Goal: Information Seeking & Learning: Learn about a topic

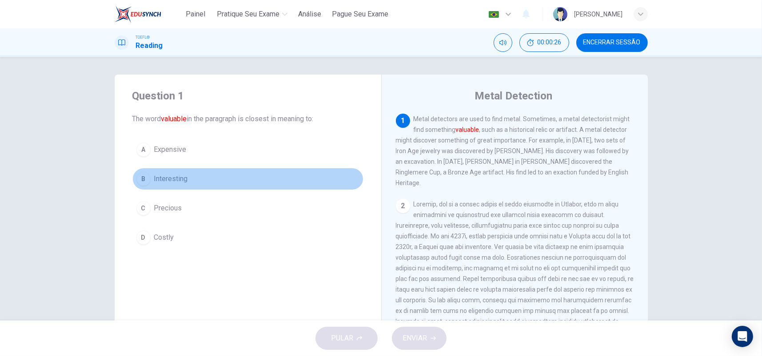
click at [175, 185] on button "B Interesting" at bounding box center [247, 179] width 231 height 22
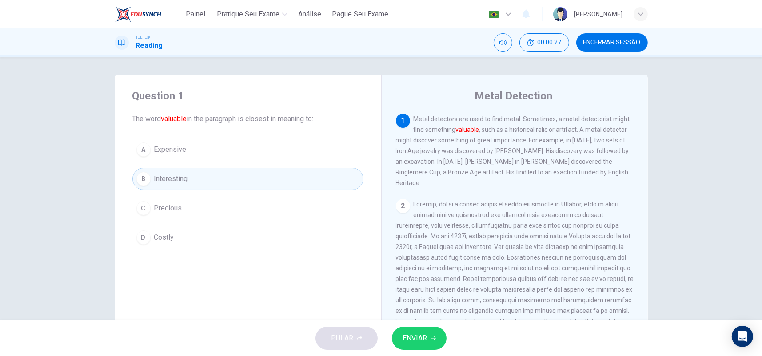
click at [429, 340] on button "ENVIAR" at bounding box center [419, 338] width 55 height 23
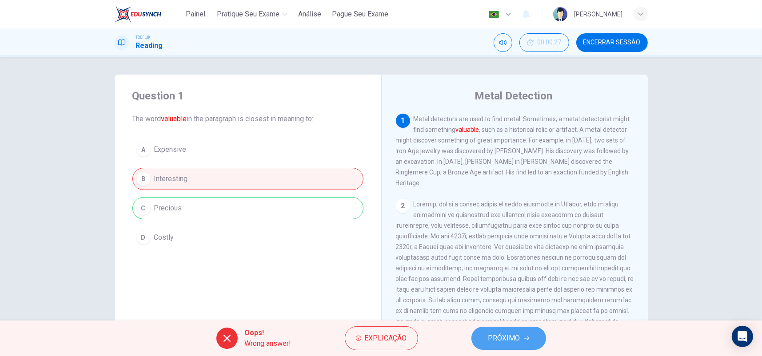
click at [517, 339] on span "PRÓXIMO" at bounding box center [504, 338] width 32 height 12
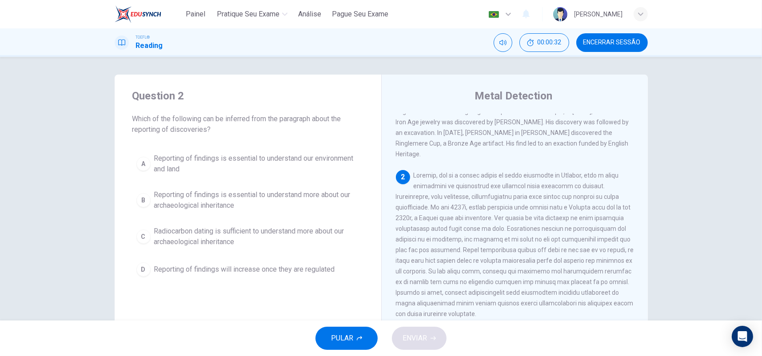
scroll to position [44, 0]
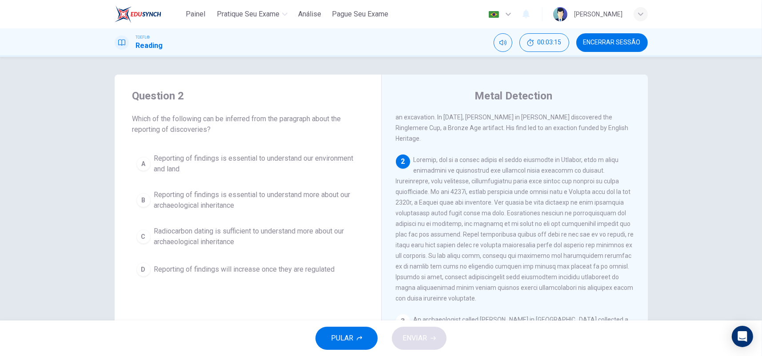
click at [232, 195] on span "Reporting of findings is essential to understand more about our archaeological …" at bounding box center [256, 200] width 205 height 21
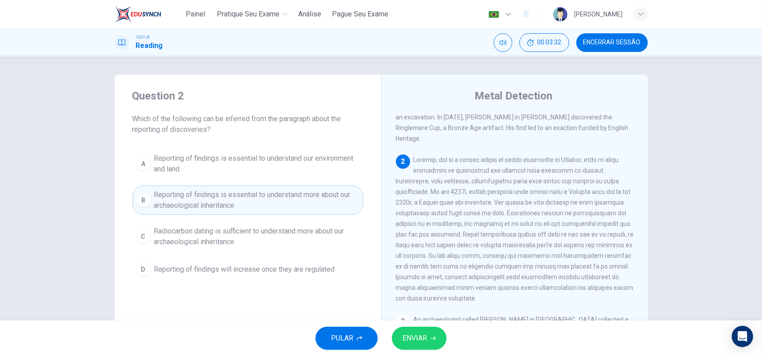
click at [437, 334] on button "ENVIAR" at bounding box center [419, 338] width 55 height 23
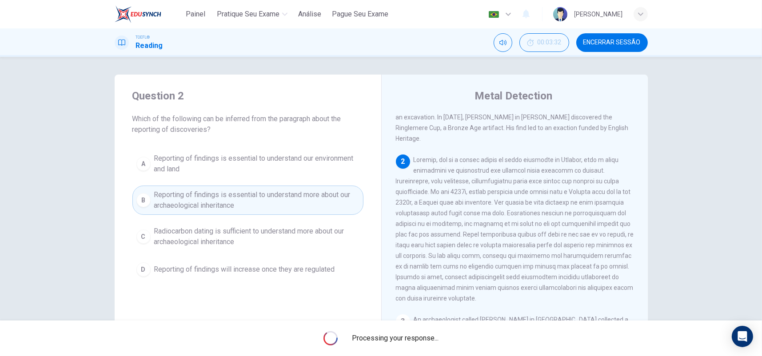
click at [496, 326] on div "Processing your response..." at bounding box center [381, 339] width 762 height 36
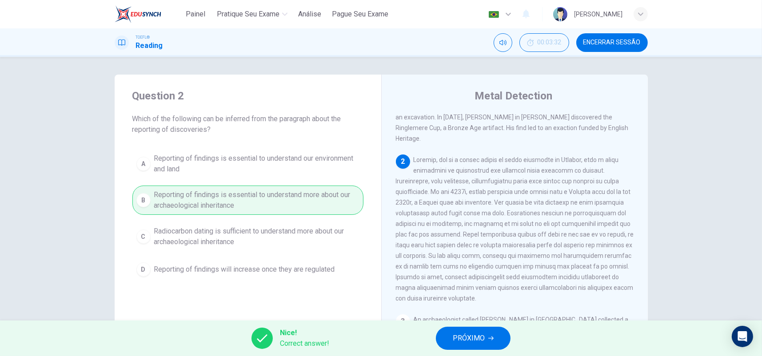
click at [465, 336] on span "PRÓXIMO" at bounding box center [469, 338] width 32 height 12
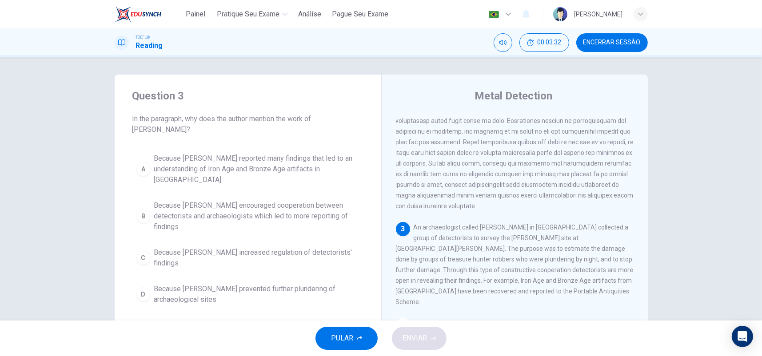
scroll to position [153, 0]
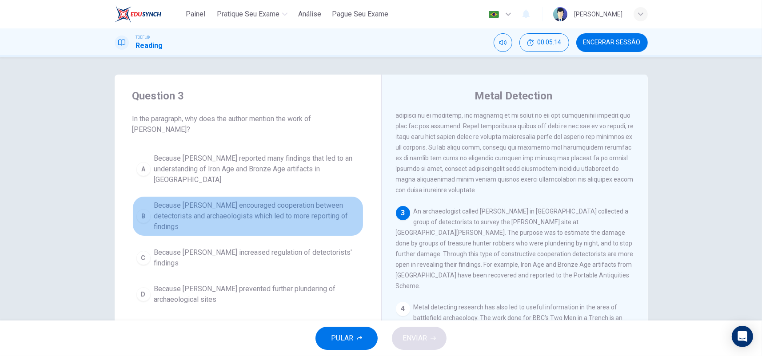
click at [186, 200] on span "Because Tony Gregory encouraged cooperation between detectorists and archaeolog…" at bounding box center [256, 216] width 205 height 32
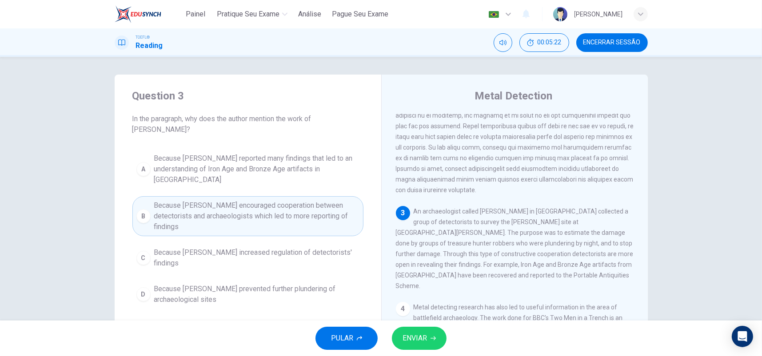
click at [417, 339] on span "ENVIAR" at bounding box center [414, 338] width 24 height 12
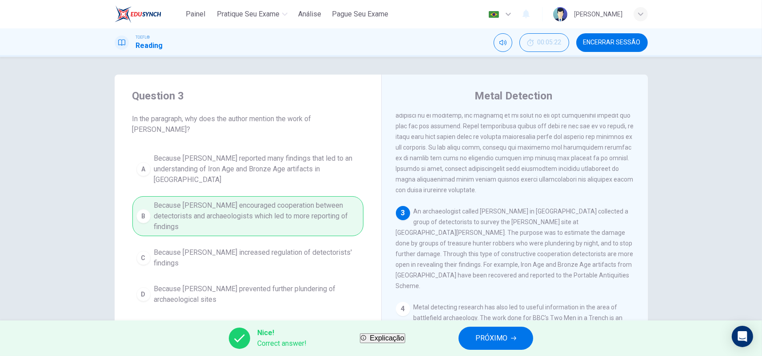
click at [505, 338] on span "PRÓXIMO" at bounding box center [491, 338] width 32 height 12
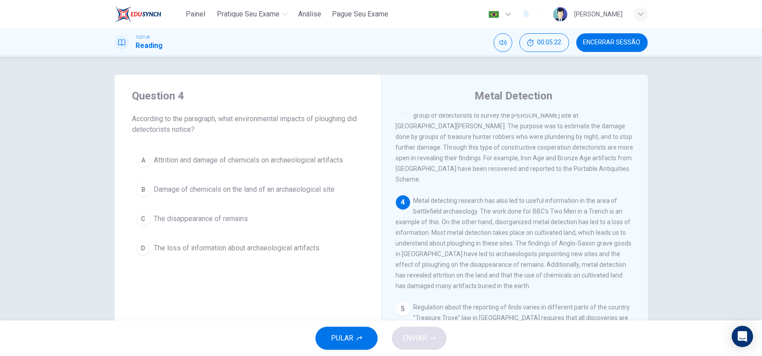
scroll to position [263, 0]
click at [161, 245] on span "The loss of information about archaeological artifacts" at bounding box center [237, 248] width 166 height 11
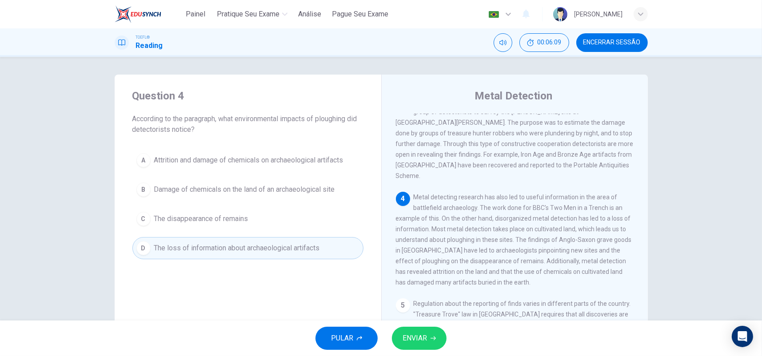
click at [434, 336] on icon "button" at bounding box center [432, 338] width 5 height 5
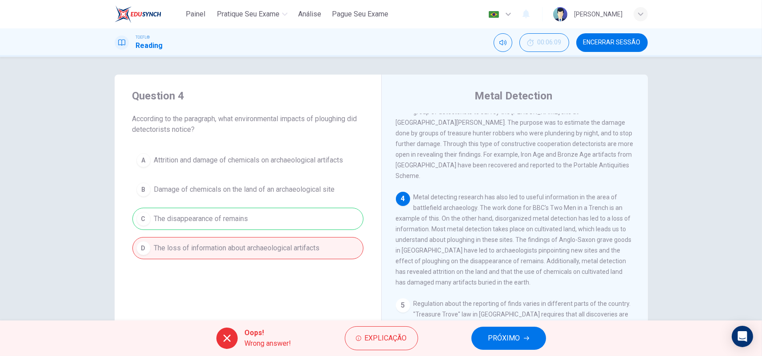
click at [510, 342] on span "PRÓXIMO" at bounding box center [504, 338] width 32 height 12
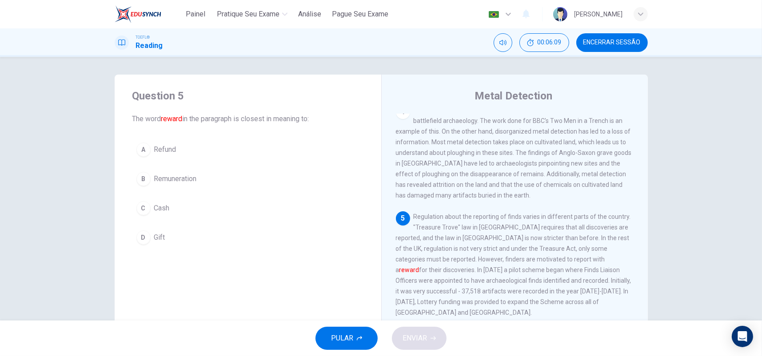
scroll to position [373, 0]
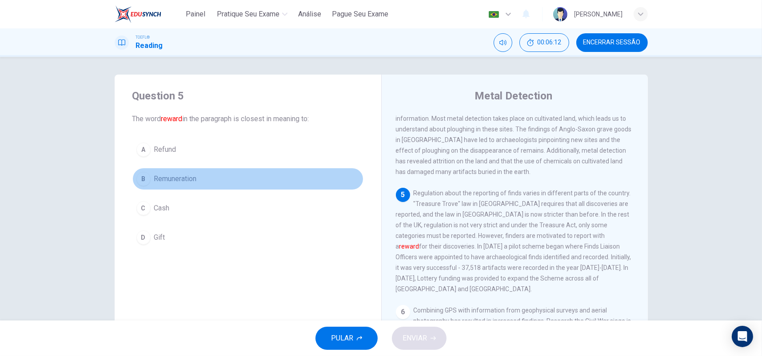
click at [185, 175] on span "Remuneration" at bounding box center [175, 179] width 43 height 11
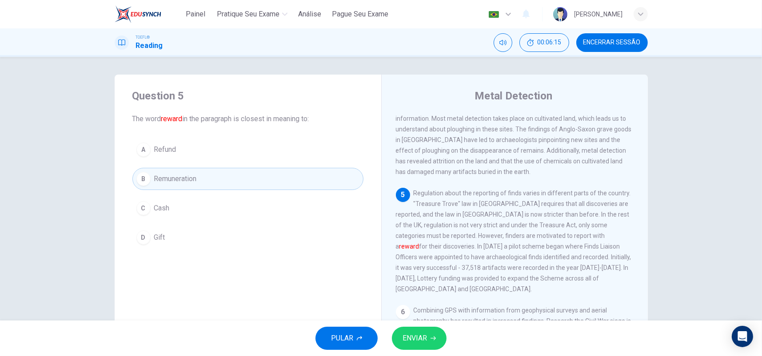
click at [419, 342] on span "ENVIAR" at bounding box center [414, 338] width 24 height 12
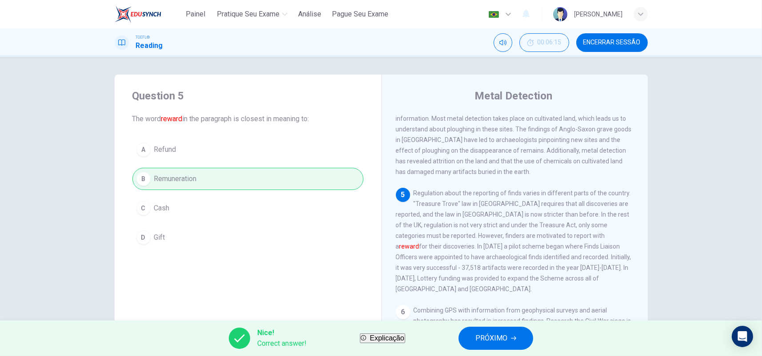
click at [485, 346] on button "PRÓXIMO" at bounding box center [495, 338] width 75 height 23
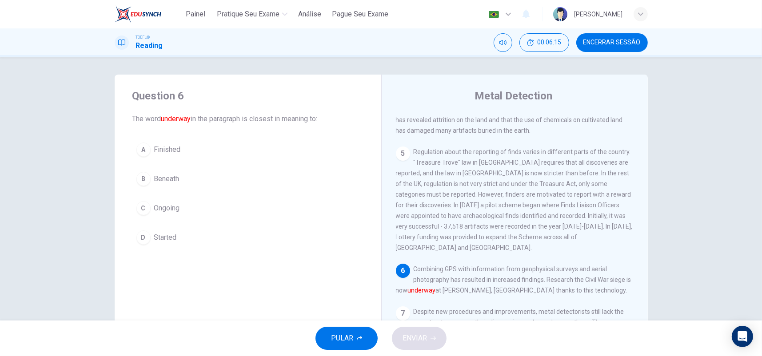
scroll to position [416, 0]
click at [452, 286] on div "1 Metal detectors are used to find metal. Sometimes, a metal detectorist might …" at bounding box center [521, 241] width 250 height 255
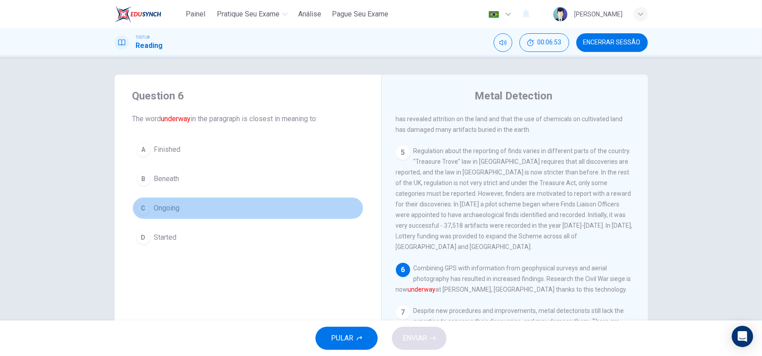
click at [172, 205] on span "Ongoing" at bounding box center [167, 208] width 26 height 11
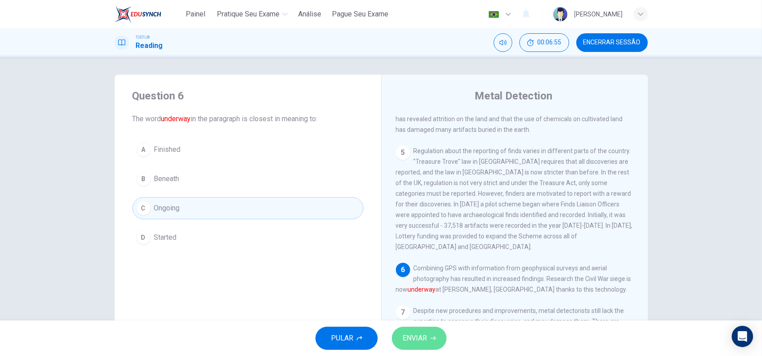
click at [437, 340] on button "ENVIAR" at bounding box center [419, 338] width 55 height 23
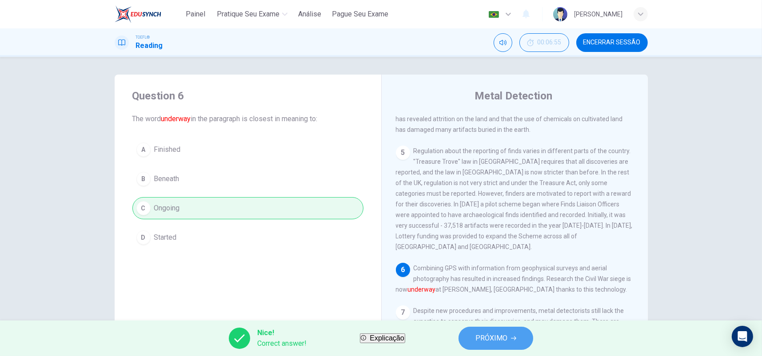
click at [495, 336] on span "PRÓXIMO" at bounding box center [491, 338] width 32 height 12
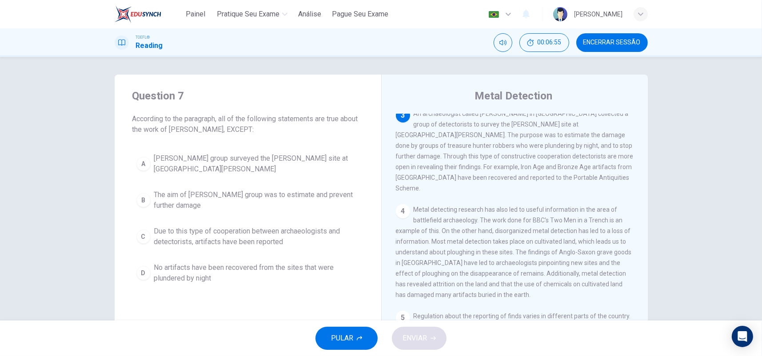
scroll to position [242, 0]
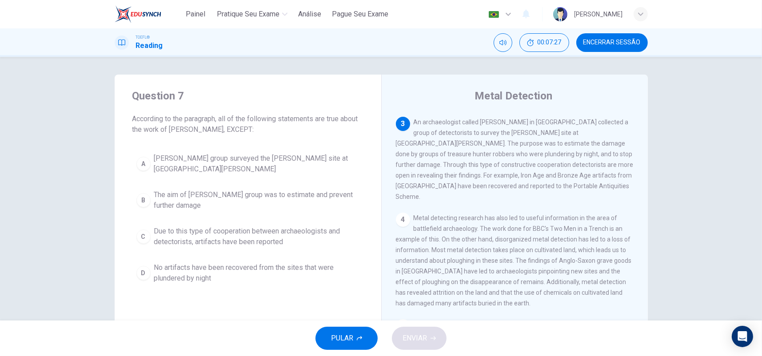
click at [318, 270] on span "No artifacts have been recovered from the sites that were plundered by night" at bounding box center [256, 272] width 205 height 21
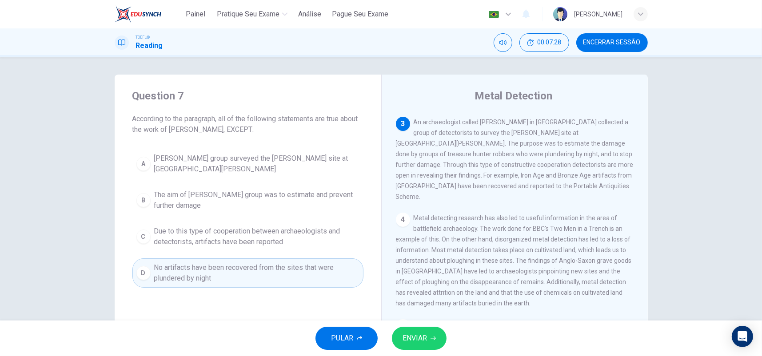
click at [425, 338] on span "ENVIAR" at bounding box center [414, 338] width 24 height 12
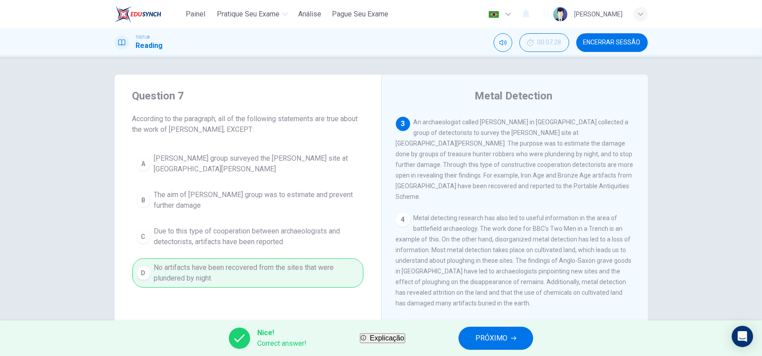
click at [477, 339] on button "PRÓXIMO" at bounding box center [495, 338] width 75 height 23
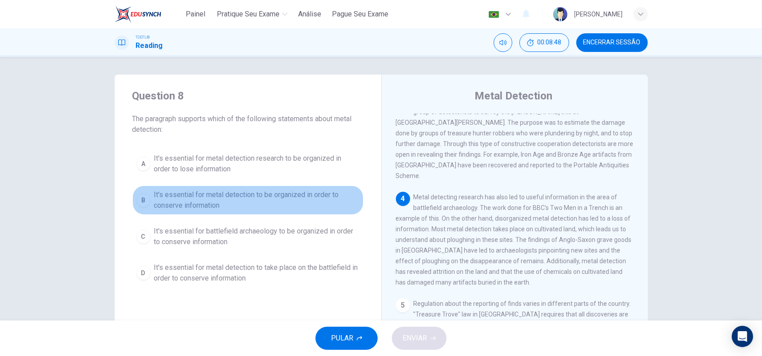
click at [307, 198] on span "It's essential for metal detection to be organized in order to conserve informa…" at bounding box center [256, 200] width 205 height 21
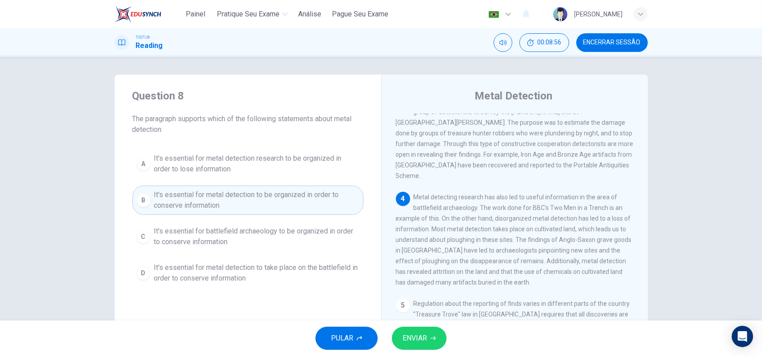
click at [422, 338] on span "ENVIAR" at bounding box center [414, 338] width 24 height 12
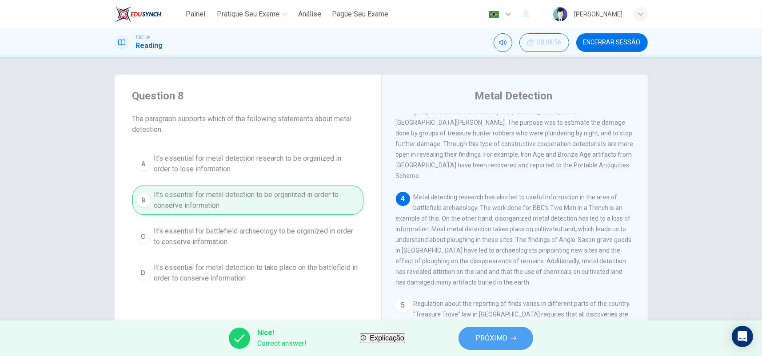
click at [507, 335] on span "PRÓXIMO" at bounding box center [491, 338] width 32 height 12
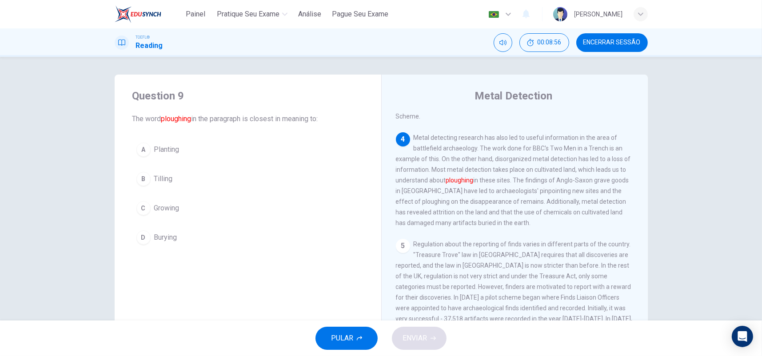
scroll to position [330, 0]
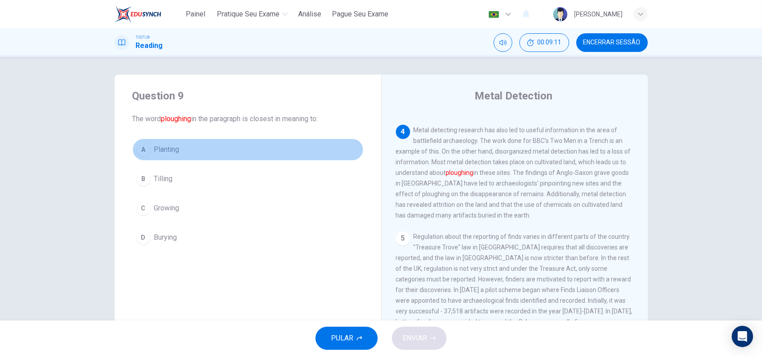
click at [181, 152] on button "A Planting" at bounding box center [247, 150] width 231 height 22
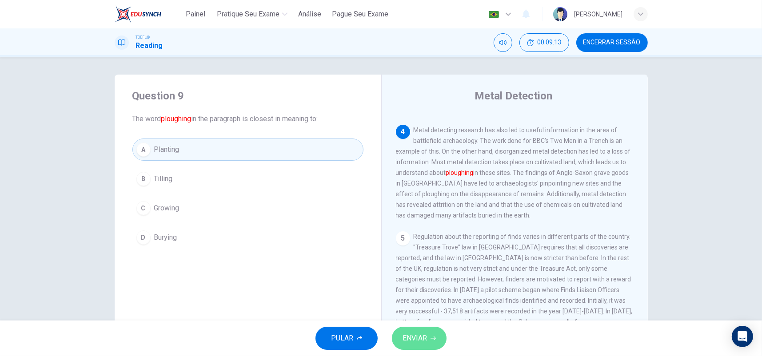
click at [428, 335] on button "ENVIAR" at bounding box center [419, 338] width 55 height 23
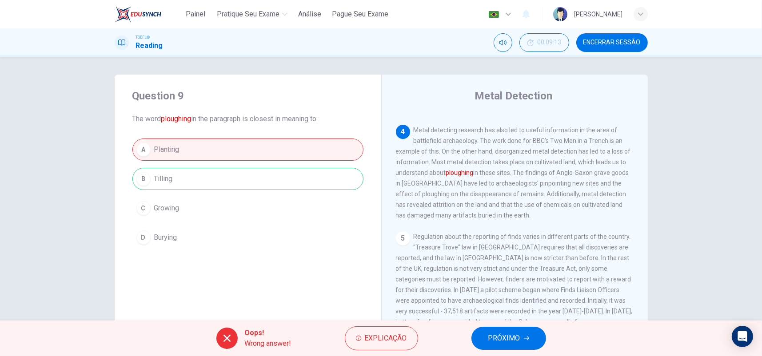
click at [163, 179] on div "A Planting B Tilling C Growing D Burying" at bounding box center [247, 194] width 231 height 110
click at [463, 167] on div "4 Metal detecting research has also led to useful information in the area of ba…" at bounding box center [515, 173] width 238 height 96
click at [462, 169] on font "ploughing" at bounding box center [460, 172] width 28 height 7
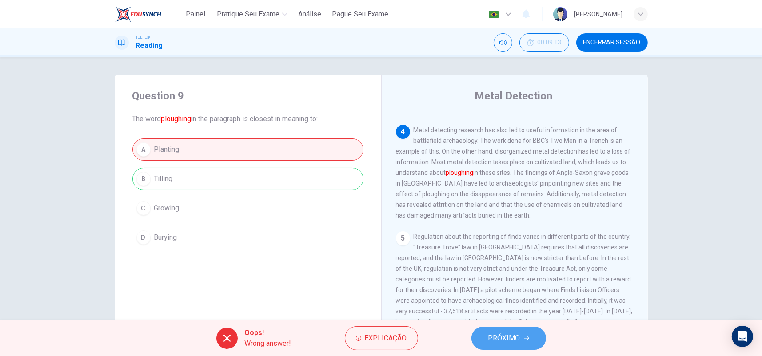
click at [501, 333] on span "PRÓXIMO" at bounding box center [504, 338] width 32 height 12
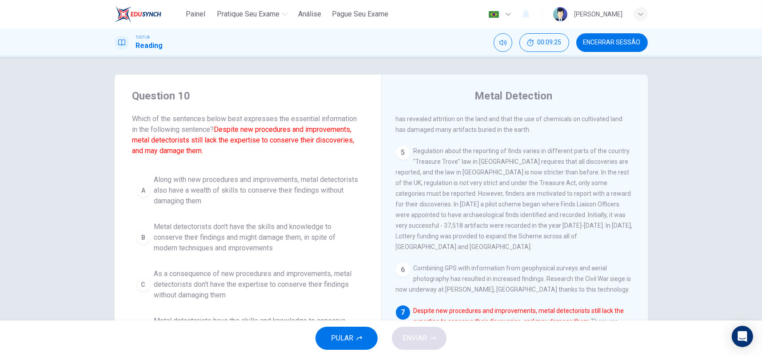
scroll to position [44, 0]
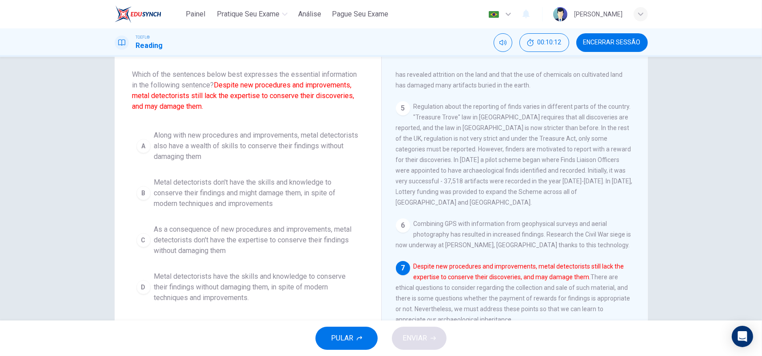
click at [260, 196] on span "Metal detectorists don't have the skills and knowledge to conserve their findin…" at bounding box center [256, 193] width 205 height 32
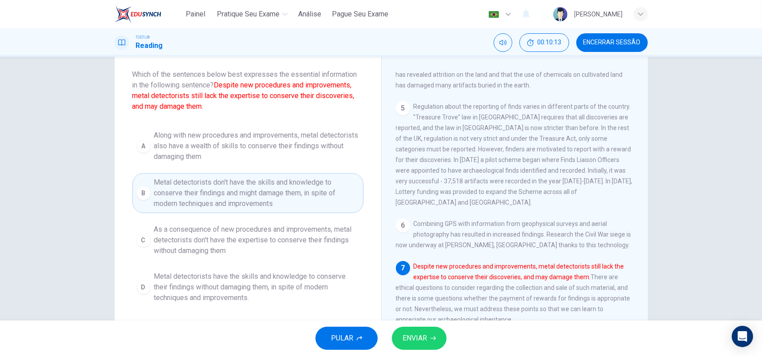
click at [429, 334] on button "ENVIAR" at bounding box center [419, 338] width 55 height 23
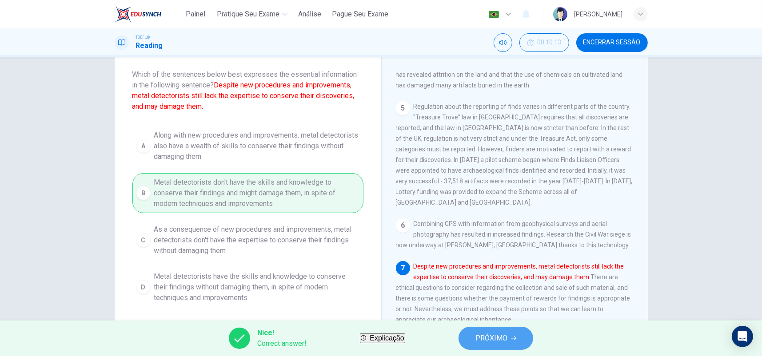
click at [488, 327] on button "PRÓXIMO" at bounding box center [495, 338] width 75 height 23
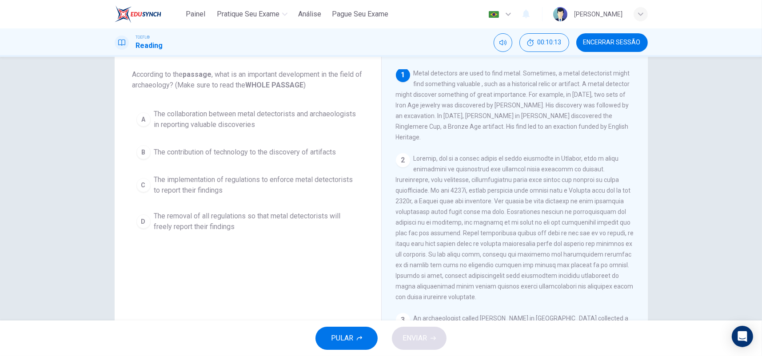
scroll to position [0, 0]
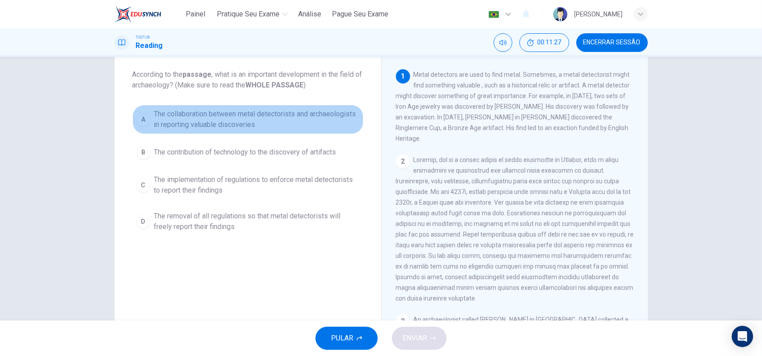
click at [242, 123] on span "The collaboration between metal detectorists and archaeologists in reporting va…" at bounding box center [256, 119] width 205 height 21
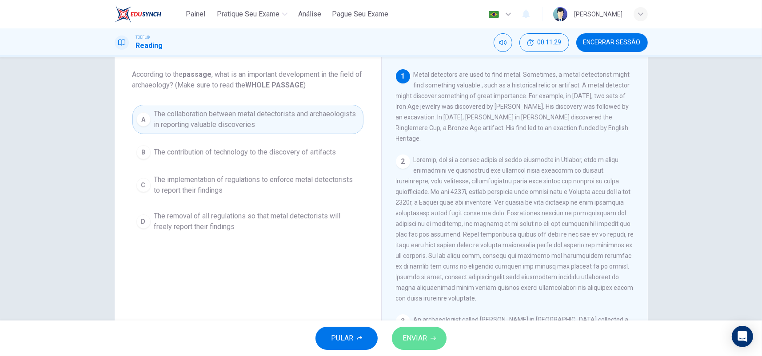
click at [429, 335] on button "ENVIAR" at bounding box center [419, 338] width 55 height 23
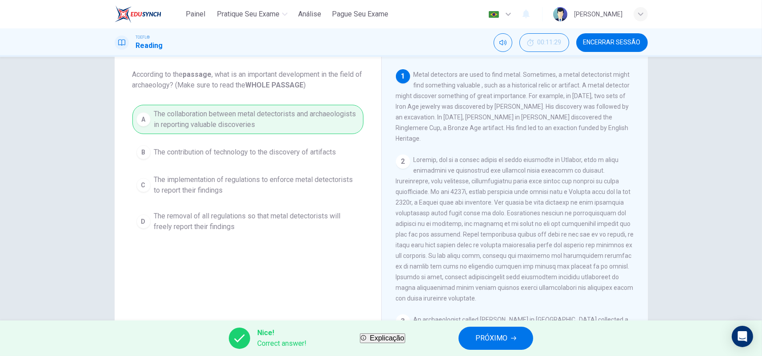
click at [507, 335] on span "PRÓXIMO" at bounding box center [491, 338] width 32 height 12
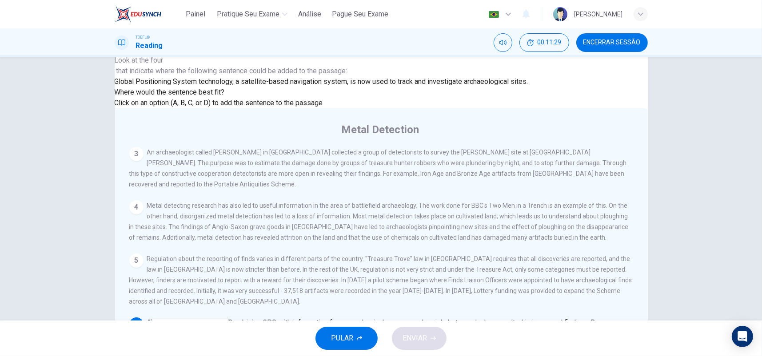
scroll to position [440, 0]
click at [228, 319] on input at bounding box center [189, 323] width 77 height 8
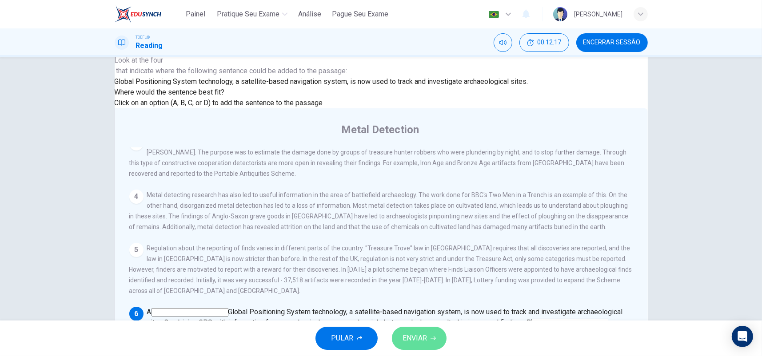
click at [420, 338] on span "ENVIAR" at bounding box center [414, 338] width 24 height 12
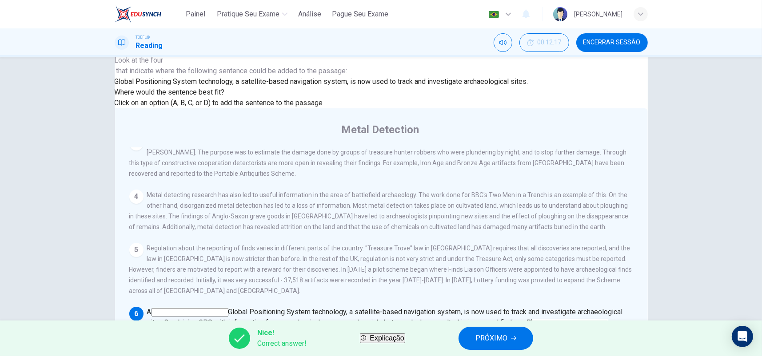
click at [507, 340] on span "PRÓXIMO" at bounding box center [491, 338] width 32 height 12
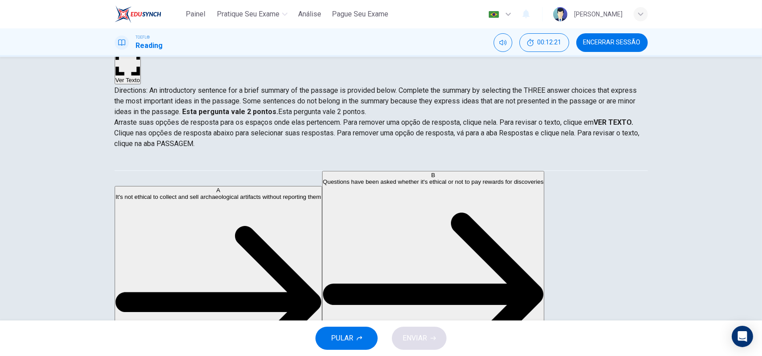
scroll to position [80, 0]
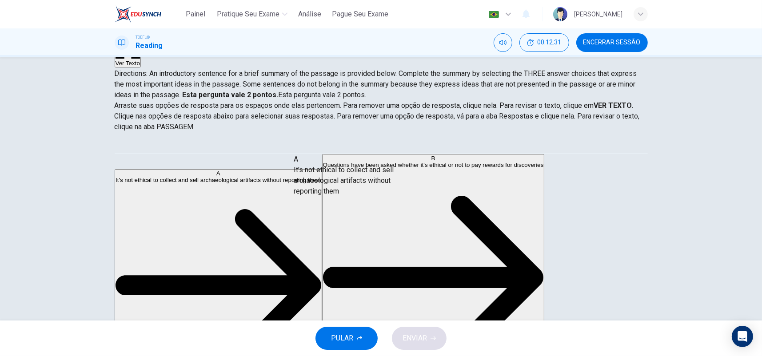
drag, startPoint x: 187, startPoint y: 173, endPoint x: 374, endPoint y: 180, distance: 188.0
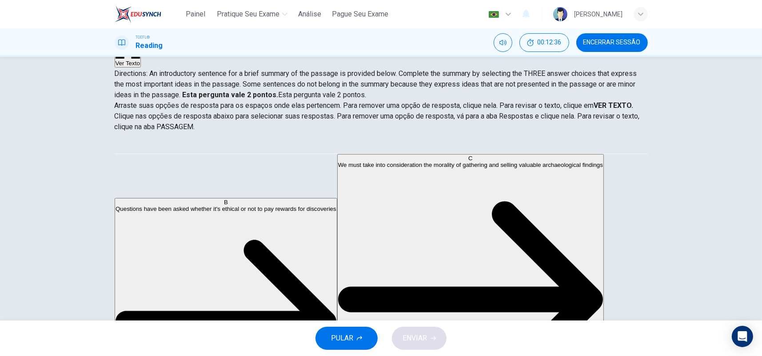
scroll to position [44, 0]
drag, startPoint x: 214, startPoint y: 189, endPoint x: 387, endPoint y: 214, distance: 175.4
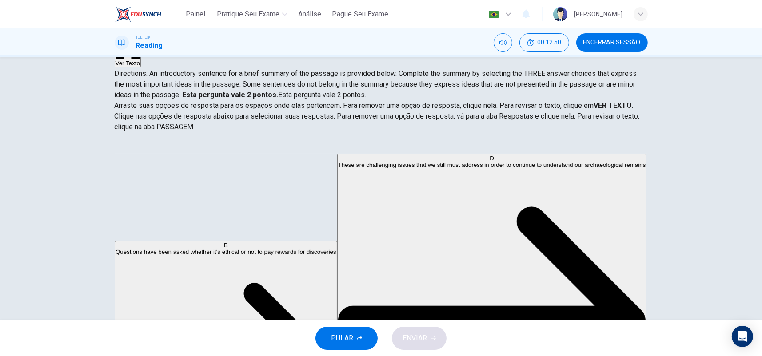
scroll to position [79, 0]
drag, startPoint x: 197, startPoint y: 206, endPoint x: 379, endPoint y: 254, distance: 188.2
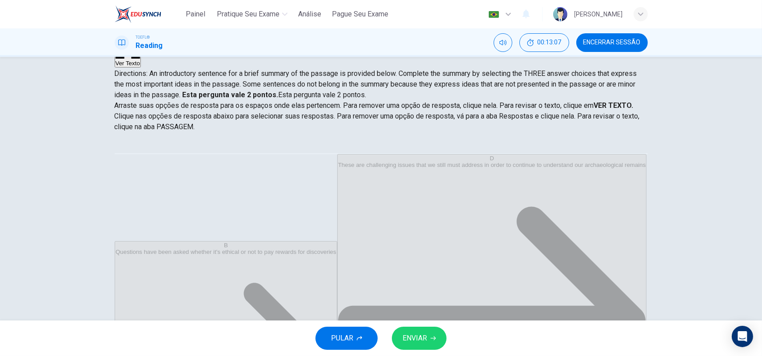
scroll to position [26, 0]
click at [435, 332] on button "ENVIAR" at bounding box center [419, 338] width 55 height 23
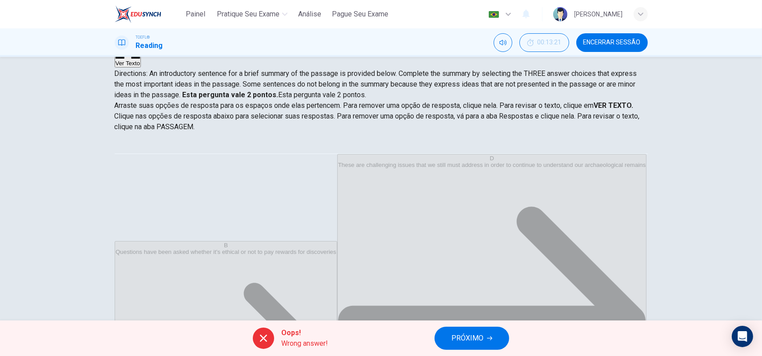
scroll to position [0, 0]
click at [482, 338] on span "PRÓXIMO" at bounding box center [467, 338] width 32 height 12
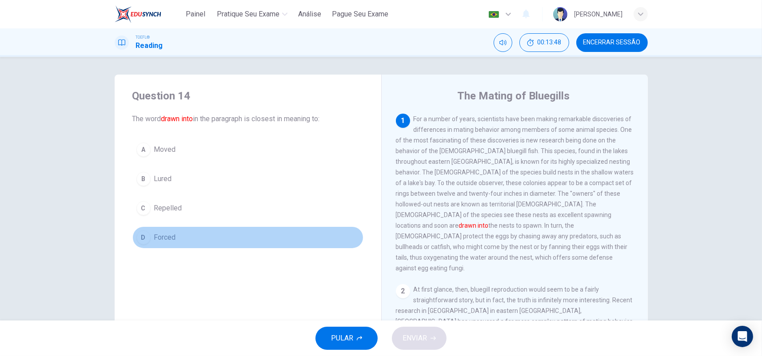
click at [170, 234] on span "Forced" at bounding box center [165, 237] width 22 height 11
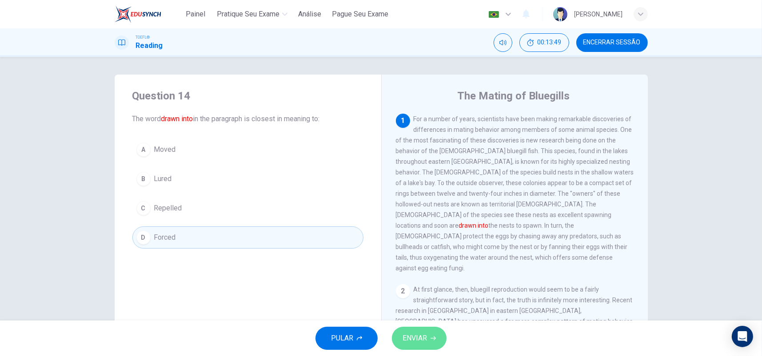
click at [433, 333] on button "ENVIAR" at bounding box center [419, 338] width 55 height 23
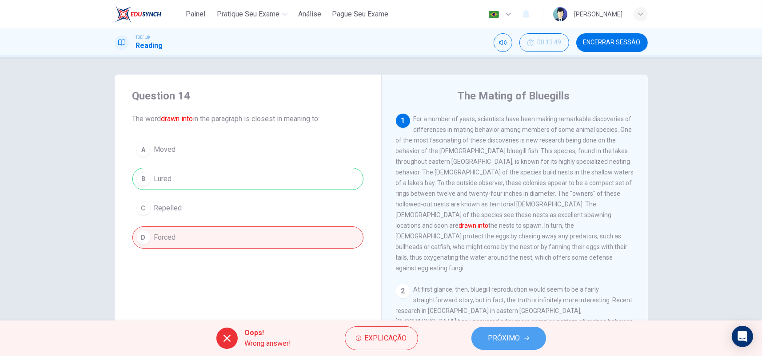
click at [495, 338] on span "PRÓXIMO" at bounding box center [504, 338] width 32 height 12
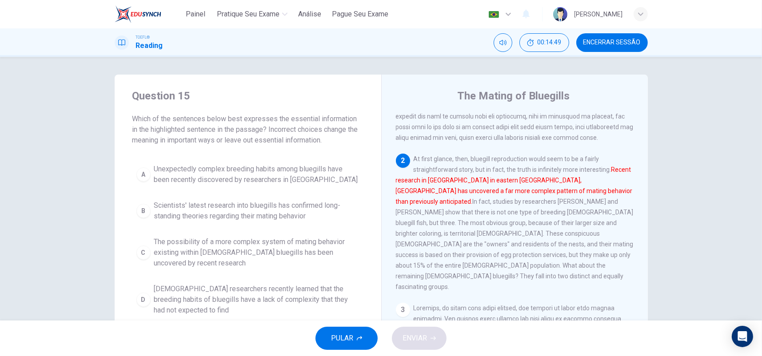
scroll to position [44, 0]
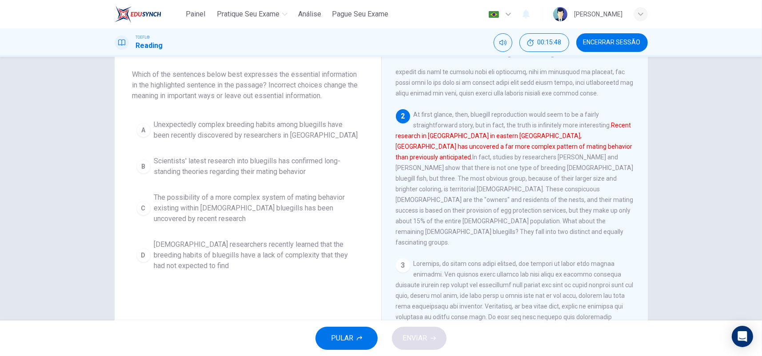
click at [319, 204] on span "The possibility of a more complex system of mating behavior existing within mal…" at bounding box center [256, 208] width 205 height 32
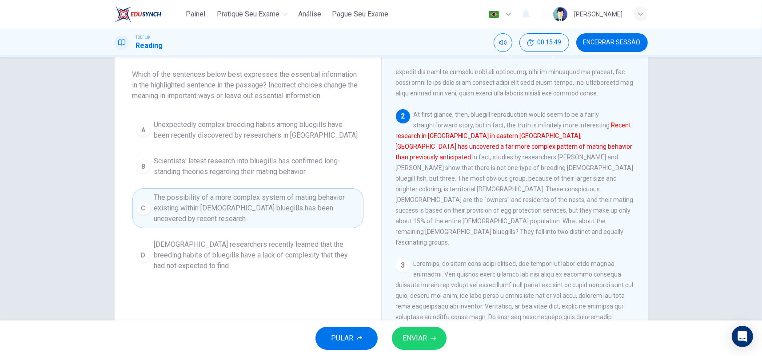
click at [434, 340] on icon "button" at bounding box center [432, 338] width 5 height 5
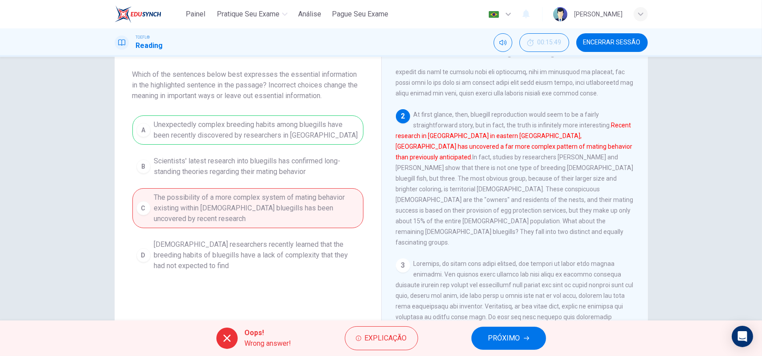
click at [508, 339] on span "PRÓXIMO" at bounding box center [504, 338] width 32 height 12
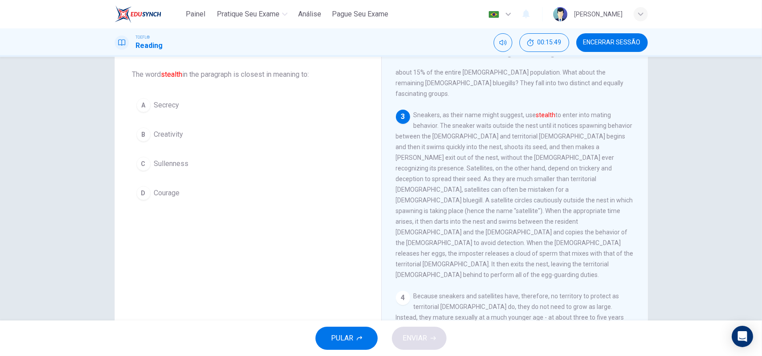
scroll to position [263, 0]
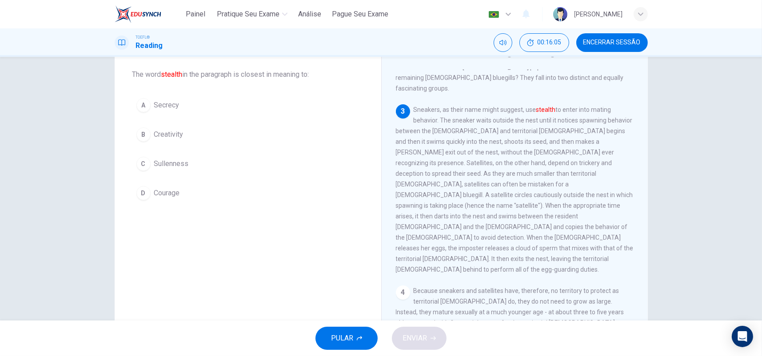
click at [162, 105] on span "Secrecy" at bounding box center [166, 105] width 25 height 11
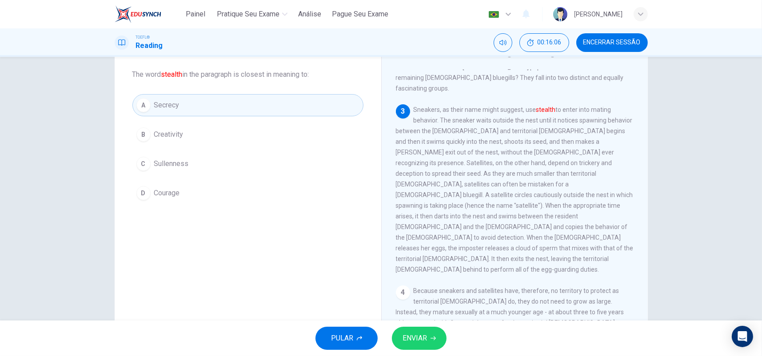
click at [423, 335] on span "ENVIAR" at bounding box center [414, 338] width 24 height 12
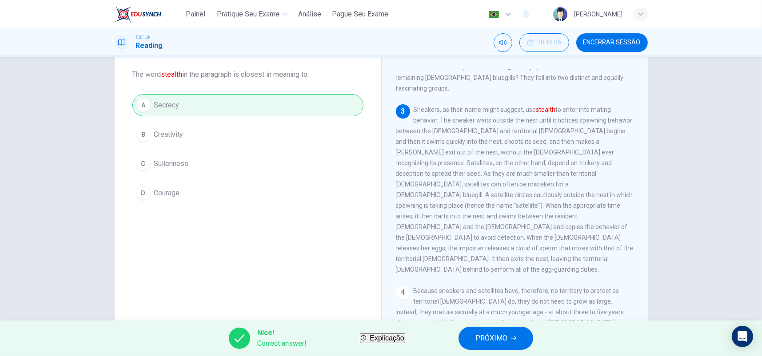
click at [521, 334] on button "PRÓXIMO" at bounding box center [495, 338] width 75 height 23
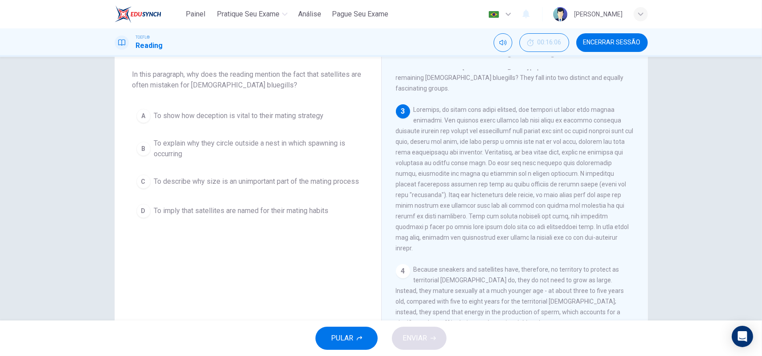
scroll to position [286, 0]
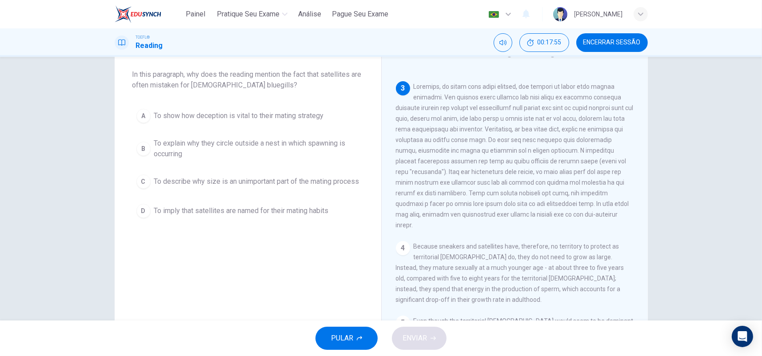
click at [192, 153] on span "To explain why they circle outside a nest in which spawning is occurring" at bounding box center [256, 148] width 205 height 21
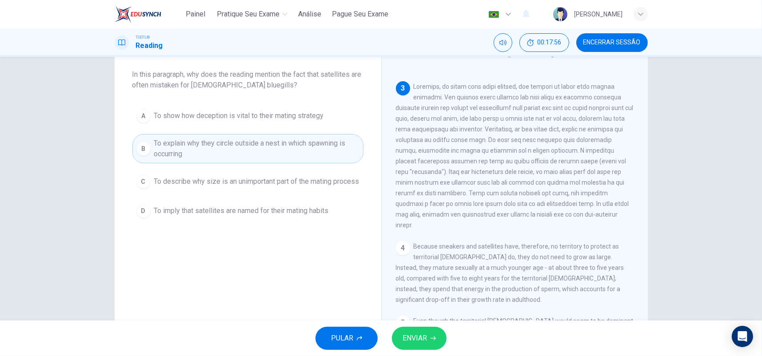
click at [417, 347] on button "ENVIAR" at bounding box center [419, 338] width 55 height 23
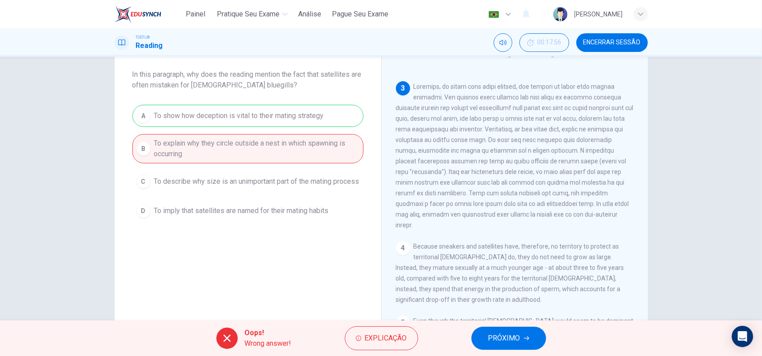
click at [512, 338] on span "PRÓXIMO" at bounding box center [504, 338] width 32 height 12
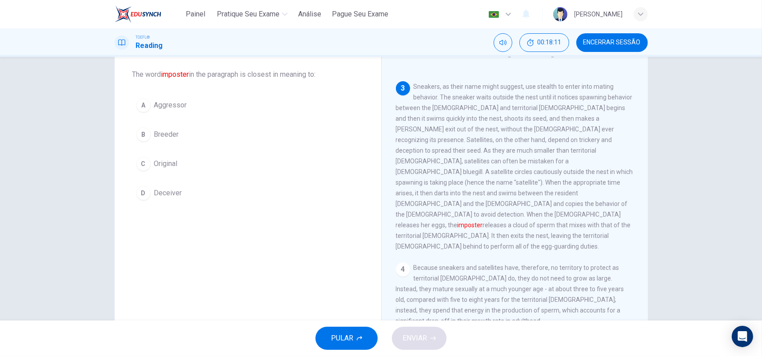
click at [173, 193] on span "Deceiver" at bounding box center [168, 193] width 28 height 11
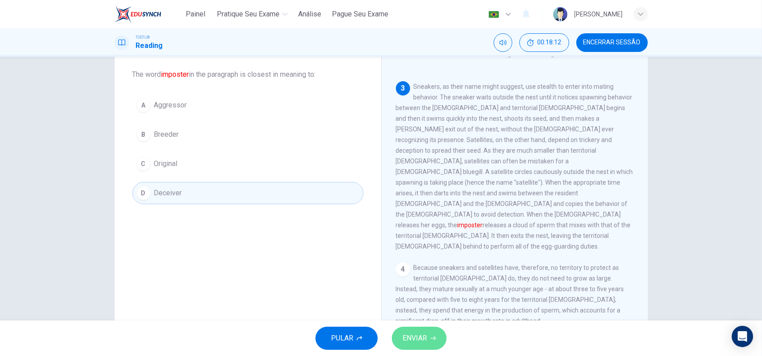
click at [422, 335] on span "ENVIAR" at bounding box center [414, 338] width 24 height 12
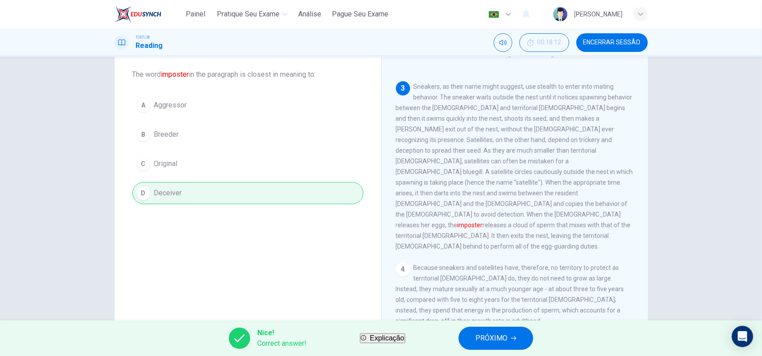
click at [526, 335] on button "PRÓXIMO" at bounding box center [495, 338] width 75 height 23
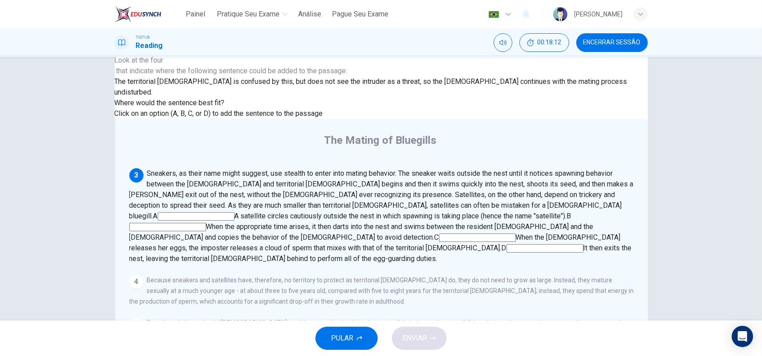
scroll to position [283, 0]
click at [480, 234] on input at bounding box center [477, 238] width 77 height 8
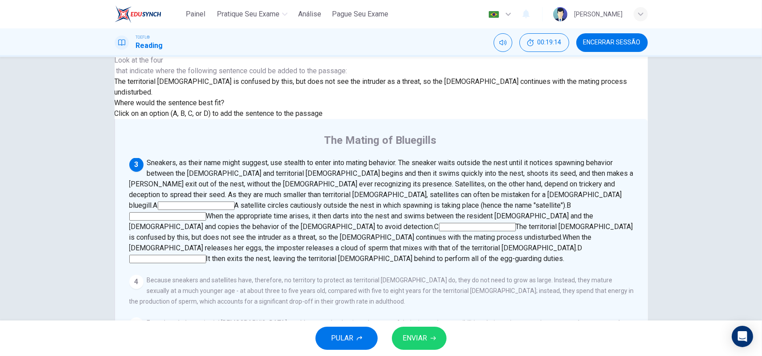
click at [412, 335] on span "ENVIAR" at bounding box center [414, 338] width 24 height 12
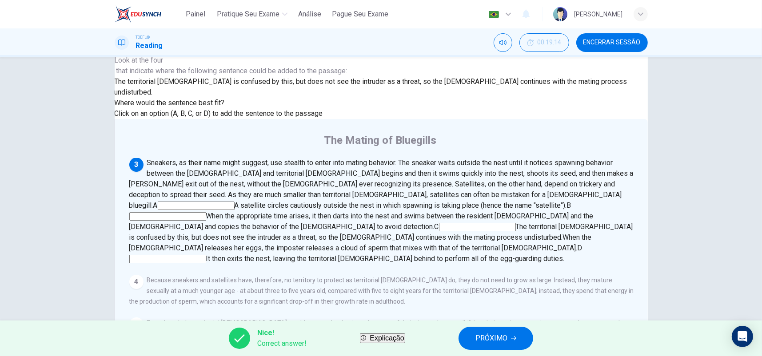
click at [505, 331] on button "PRÓXIMO" at bounding box center [495, 338] width 75 height 23
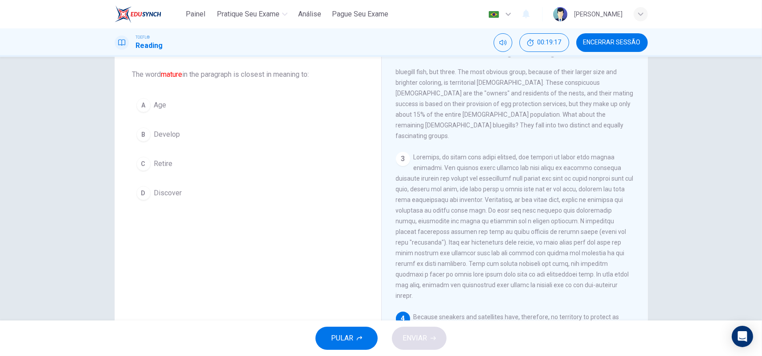
scroll to position [400, 0]
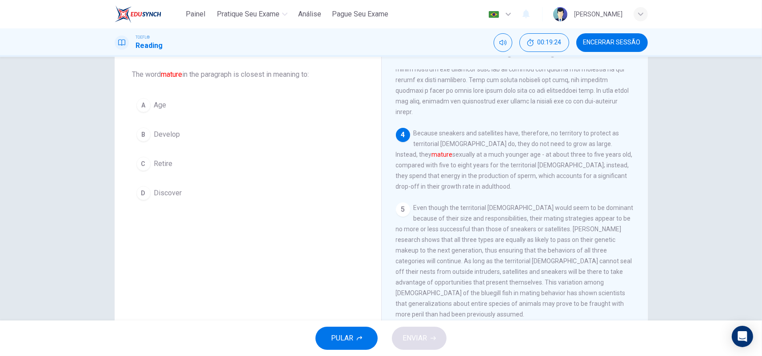
click at [170, 135] on span "Develop" at bounding box center [167, 134] width 26 height 11
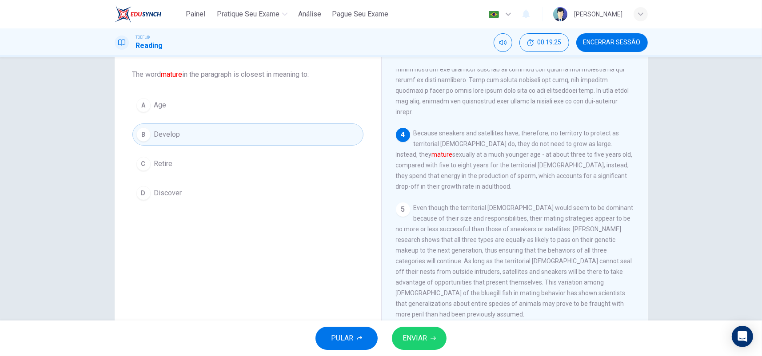
click at [430, 342] on button "ENVIAR" at bounding box center [419, 338] width 55 height 23
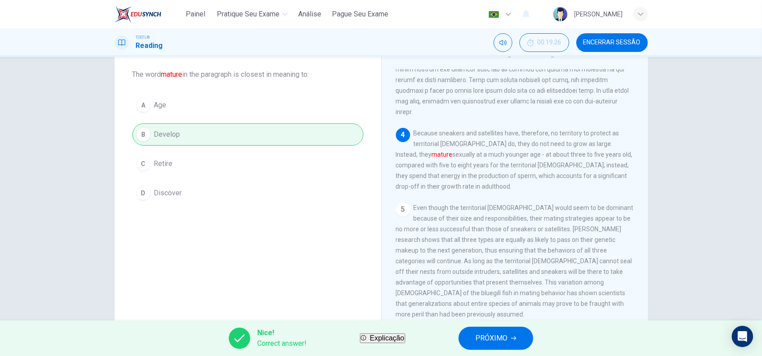
click at [492, 341] on span "PRÓXIMO" at bounding box center [491, 338] width 32 height 12
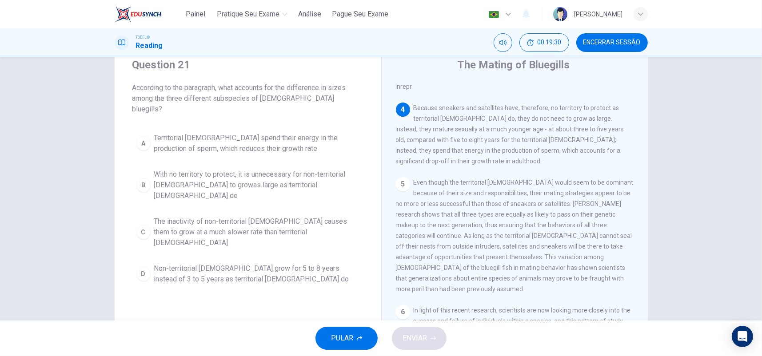
scroll to position [44, 0]
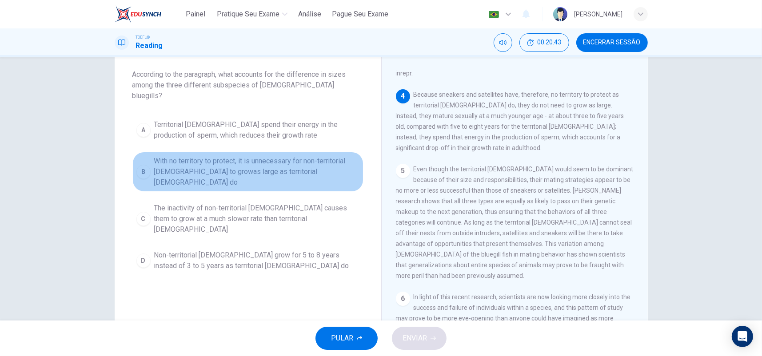
click at [258, 156] on span "With no territory to protect, it is unnecessary for non-territorial males to gr…" at bounding box center [256, 172] width 205 height 32
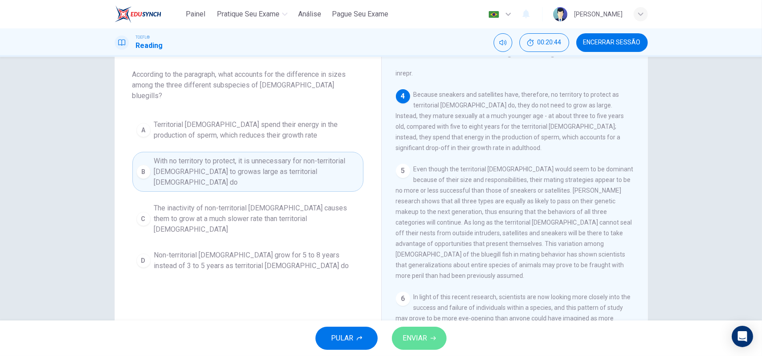
click at [439, 333] on button "ENVIAR" at bounding box center [419, 338] width 55 height 23
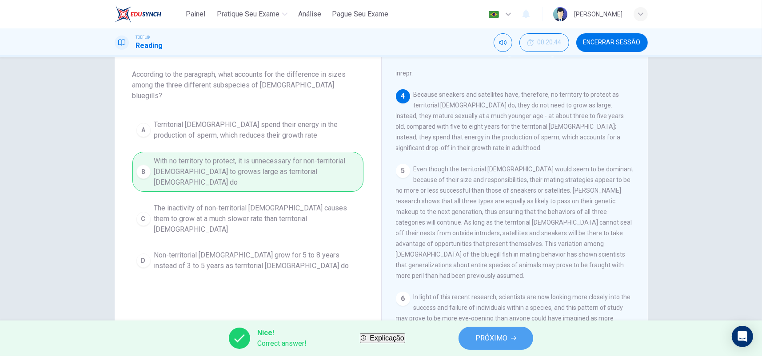
click at [485, 341] on button "PRÓXIMO" at bounding box center [495, 338] width 75 height 23
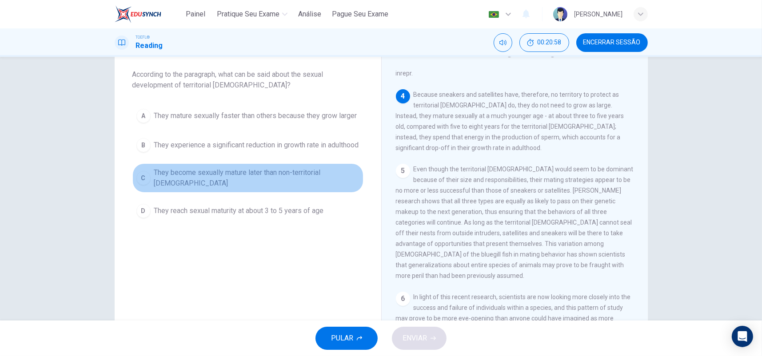
click at [325, 189] on span "They become sexually mature later than non-territorial males" at bounding box center [256, 177] width 205 height 21
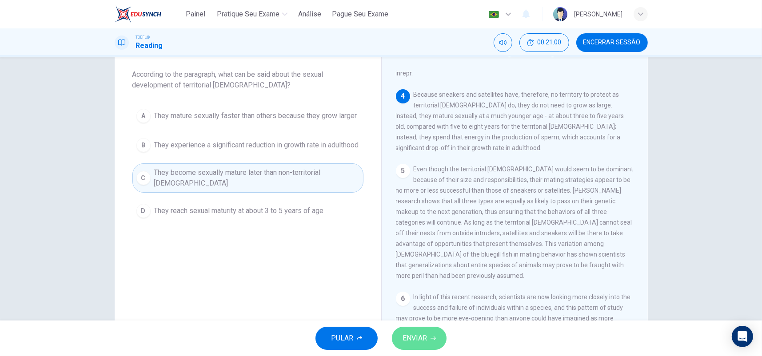
click at [424, 338] on span "ENVIAR" at bounding box center [414, 338] width 24 height 12
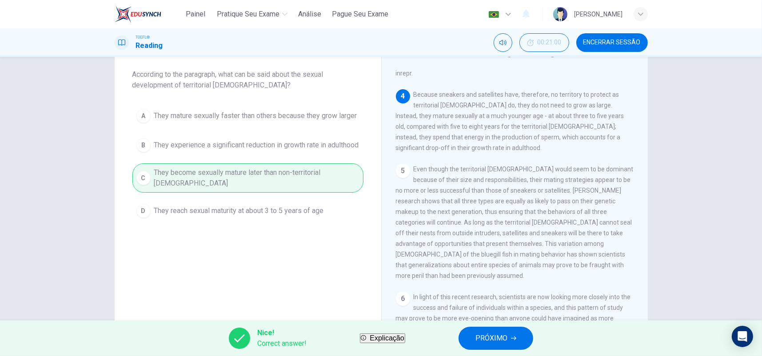
click at [485, 337] on button "PRÓXIMO" at bounding box center [495, 338] width 75 height 23
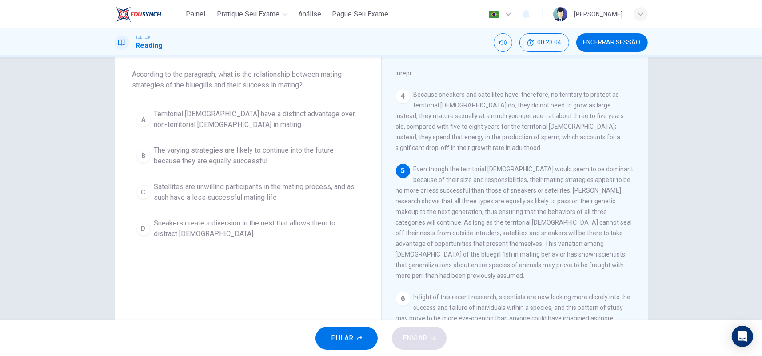
click at [281, 160] on span "The varying strategies are likely to continue into the future because they are …" at bounding box center [256, 155] width 205 height 21
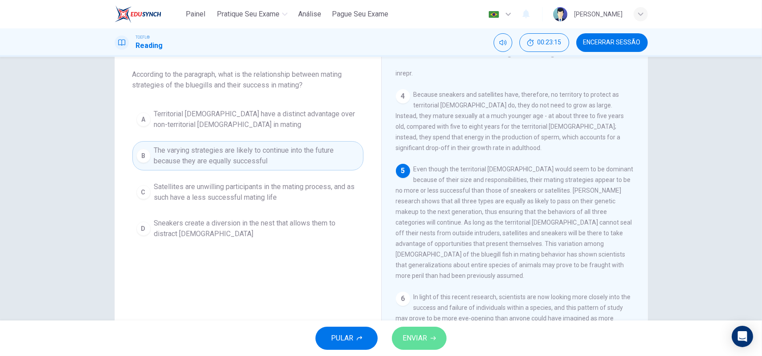
click at [425, 336] on span "ENVIAR" at bounding box center [414, 338] width 24 height 12
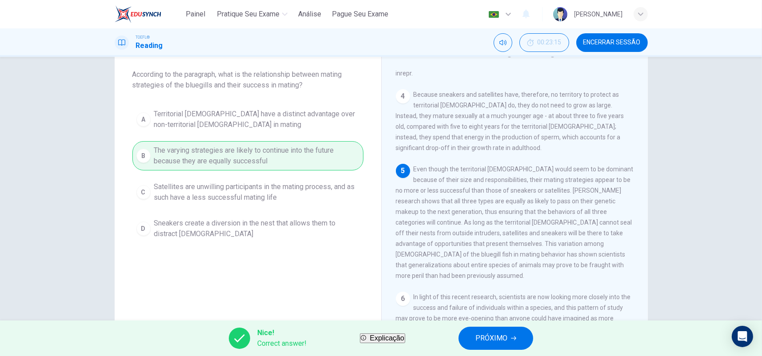
click at [496, 335] on span "PRÓXIMO" at bounding box center [491, 338] width 32 height 12
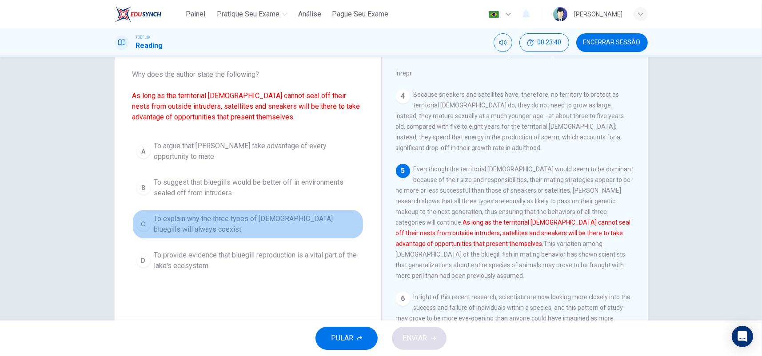
click at [238, 220] on span "To explain why the three types of male bluegills will always coexist" at bounding box center [256, 224] width 205 height 21
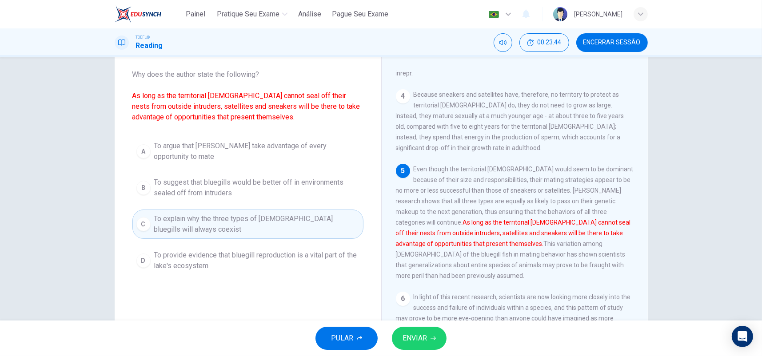
click at [413, 338] on span "ENVIAR" at bounding box center [414, 338] width 24 height 12
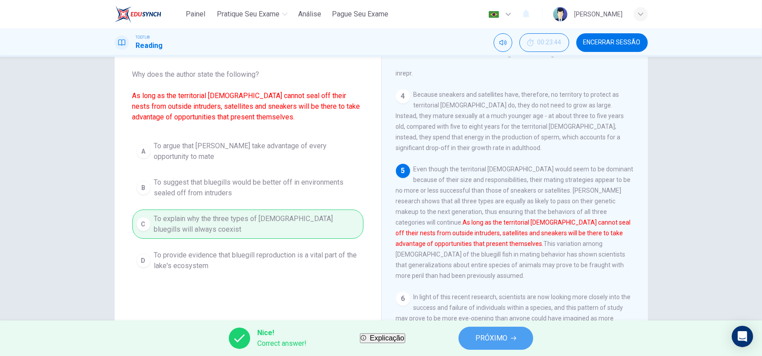
click at [489, 338] on button "PRÓXIMO" at bounding box center [495, 338] width 75 height 23
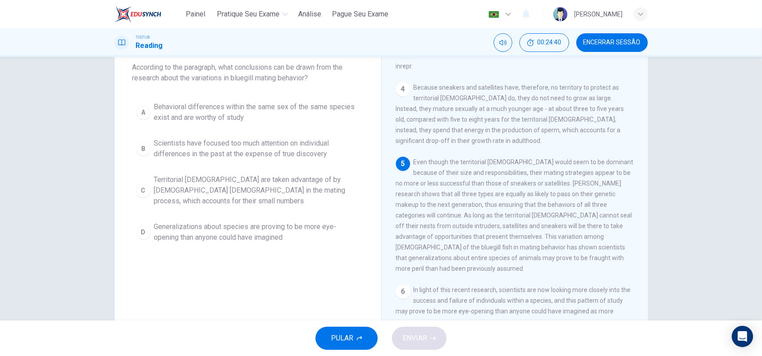
scroll to position [36, 0]
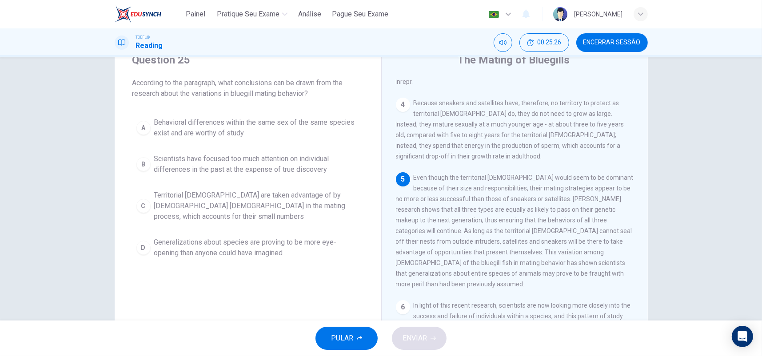
click at [298, 237] on span "Generalizations about species are proving to be more eye-opening than anyone co…" at bounding box center [256, 247] width 205 height 21
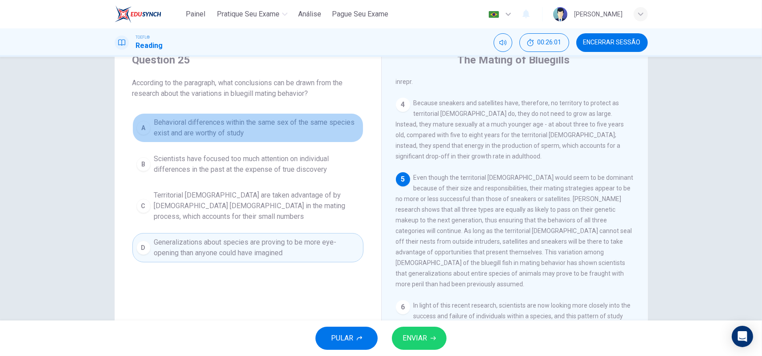
click at [265, 131] on span "Behavioral differences within the same sex of the same species exist and are wo…" at bounding box center [256, 127] width 205 height 21
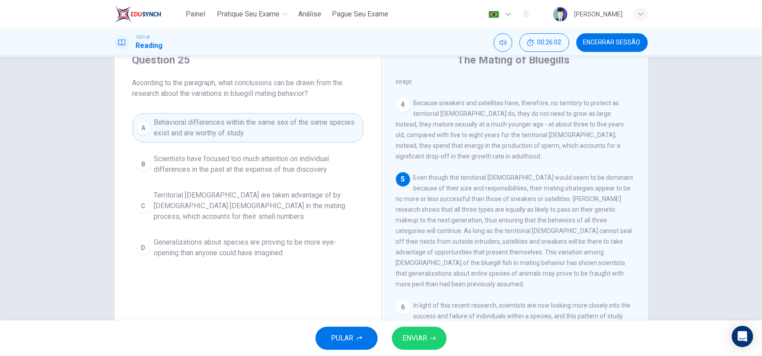
click at [409, 334] on span "ENVIAR" at bounding box center [414, 338] width 24 height 12
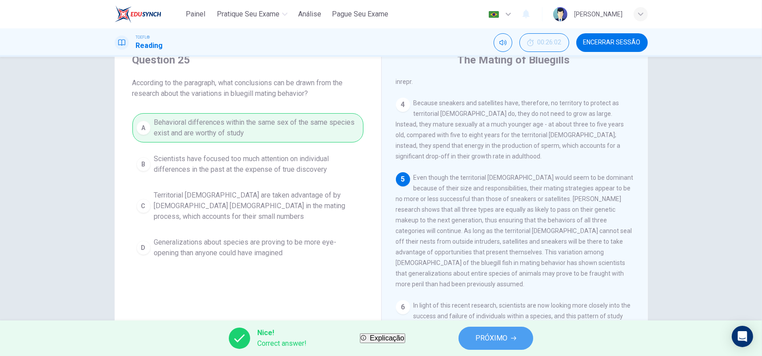
click at [522, 333] on button "PRÓXIMO" at bounding box center [495, 338] width 75 height 23
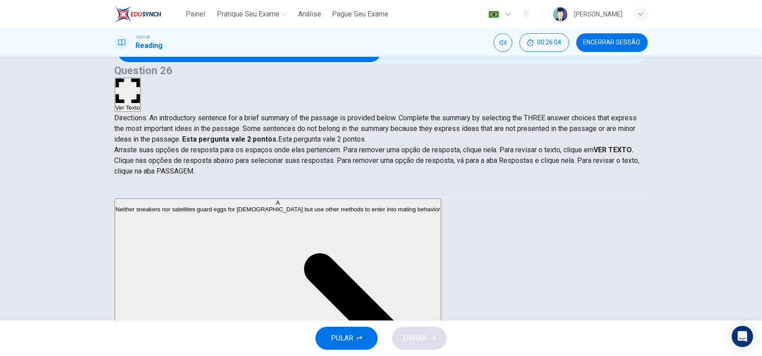
scroll to position [80, 0]
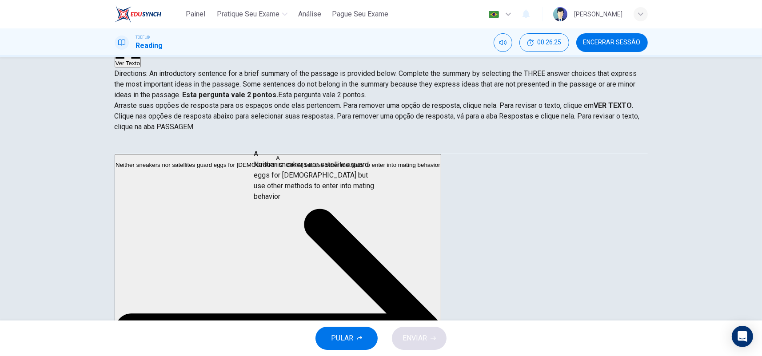
drag, startPoint x: 217, startPoint y: 186, endPoint x: 345, endPoint y: 188, distance: 127.9
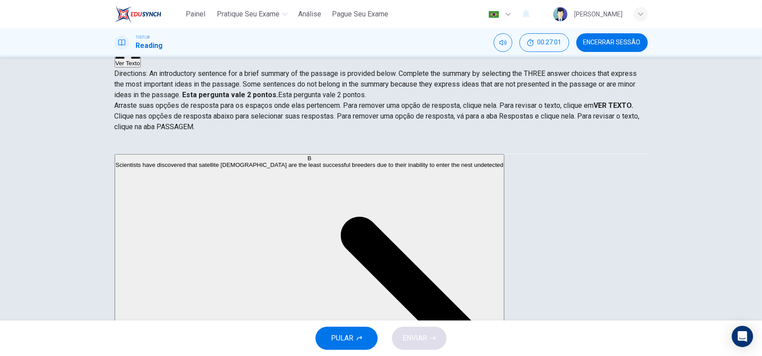
scroll to position [178, 0]
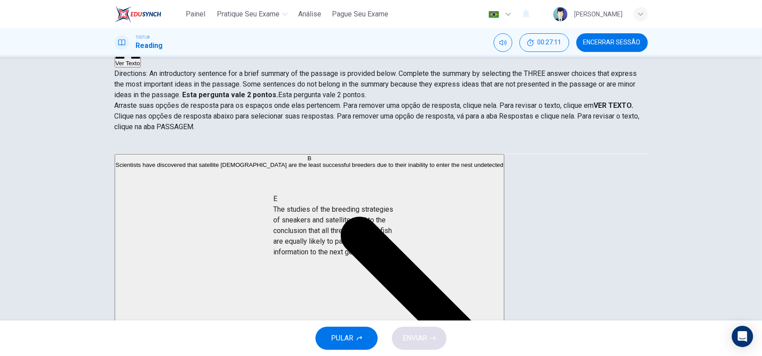
drag, startPoint x: 207, startPoint y: 222, endPoint x: 357, endPoint y: 224, distance: 150.6
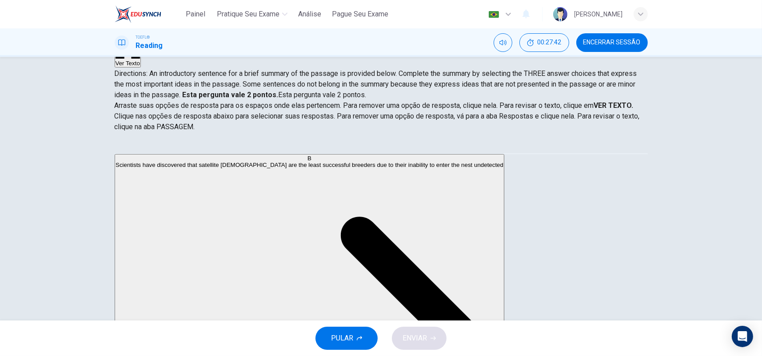
scroll to position [0, 0]
drag, startPoint x: 200, startPoint y: 170, endPoint x: 359, endPoint y: 235, distance: 171.7
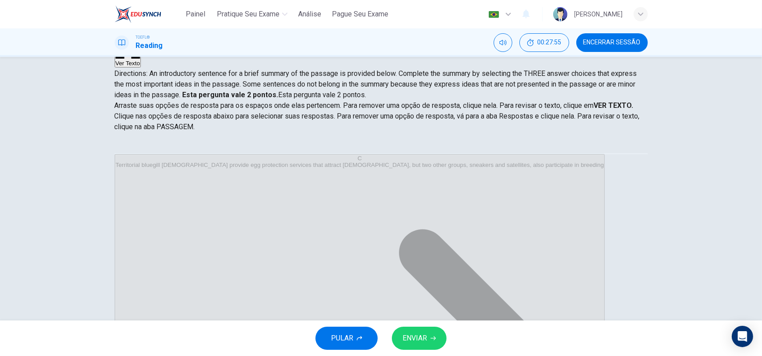
click at [418, 342] on span "ENVIAR" at bounding box center [414, 338] width 24 height 12
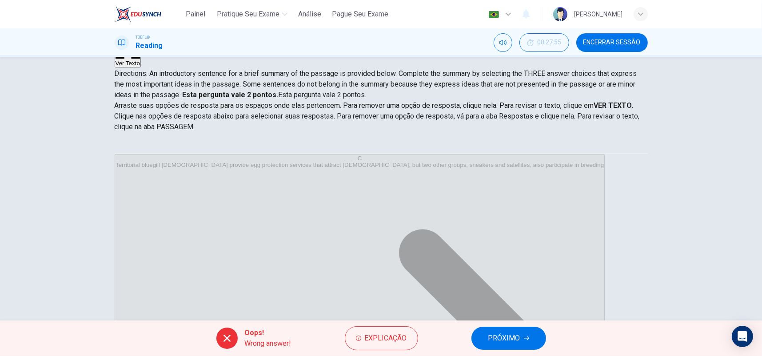
scroll to position [92, 0]
click at [522, 343] on button "PRÓXIMO" at bounding box center [508, 338] width 75 height 23
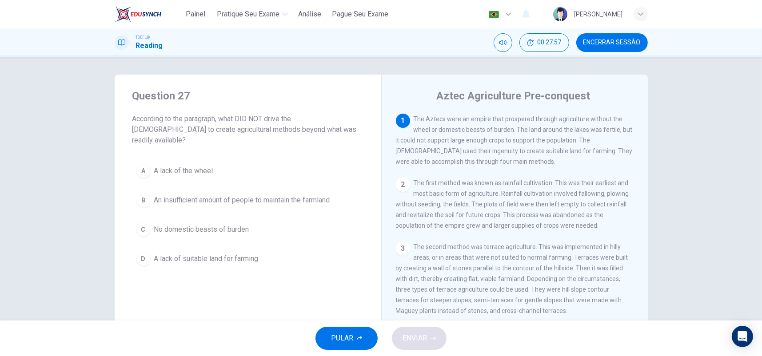
click at [594, 45] on span "Encerrar Sessão" at bounding box center [611, 42] width 57 height 7
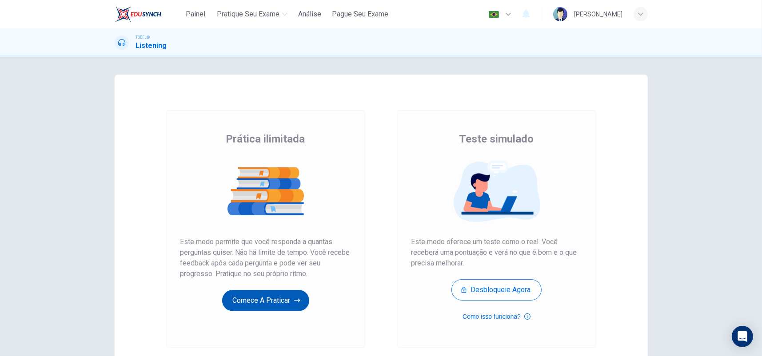
click at [255, 297] on button "Comece a praticar" at bounding box center [265, 300] width 87 height 21
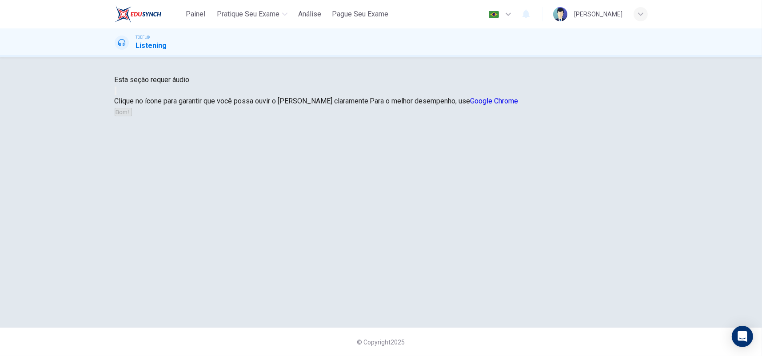
click at [116, 95] on button "button" at bounding box center [116, 91] width 2 height 8
click at [133, 114] on icon "button" at bounding box center [133, 114] width 0 height 0
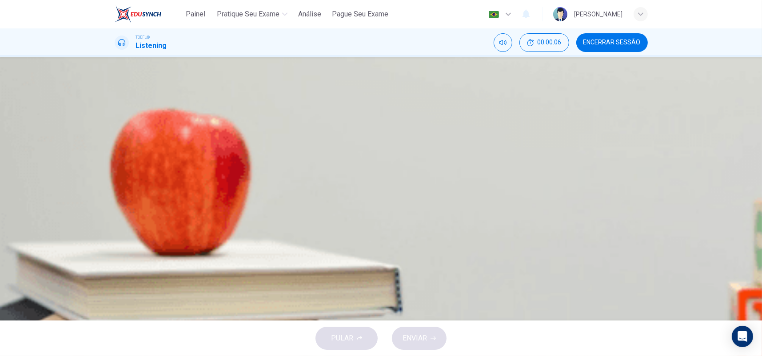
click at [116, 222] on button "button" at bounding box center [116, 226] width 2 height 8
type input "0"
click at [481, 187] on button "C [PERSON_NAME] poems and life" at bounding box center [381, 176] width 533 height 22
click at [432, 336] on icon "button" at bounding box center [432, 338] width 5 height 5
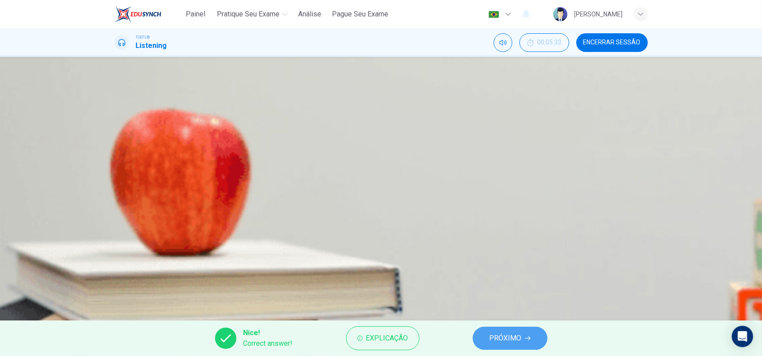
click at [496, 333] on span "PRÓXIMO" at bounding box center [505, 338] width 32 height 12
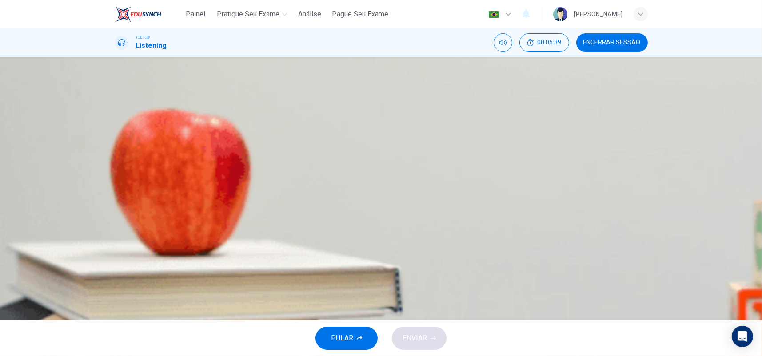
click at [536, 143] on button "A In order to give students an idea of what his poetry sounded like" at bounding box center [381, 132] width 533 height 22
click at [425, 331] on button "ENVIAR" at bounding box center [419, 338] width 55 height 23
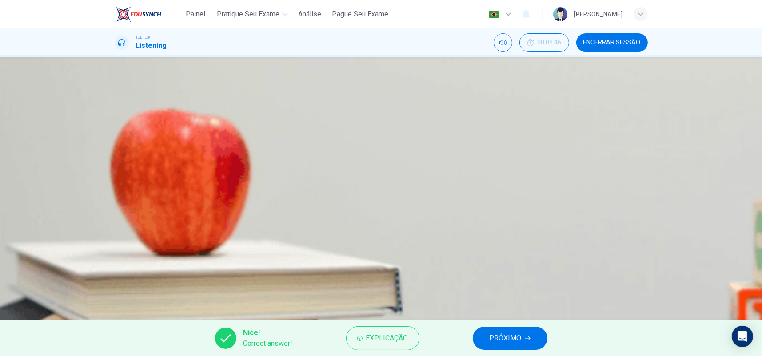
click at [500, 335] on span "PRÓXIMO" at bounding box center [505, 338] width 32 height 12
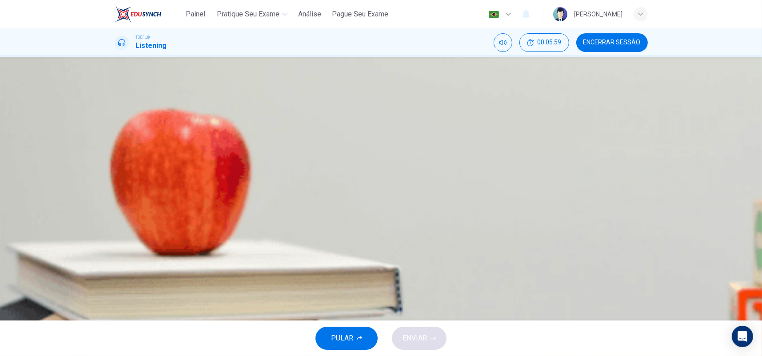
click at [261, 204] on span "It followed a large number of strict rules" at bounding box center [198, 198] width 125 height 11
click at [434, 344] on button "ENVIAR" at bounding box center [419, 338] width 55 height 23
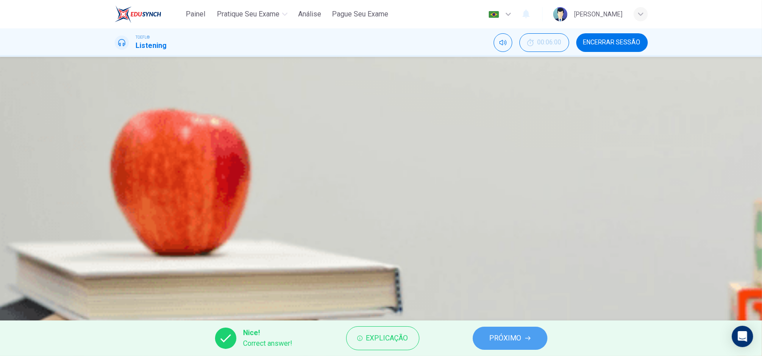
click at [533, 342] on button "PRÓXIMO" at bounding box center [510, 338] width 75 height 23
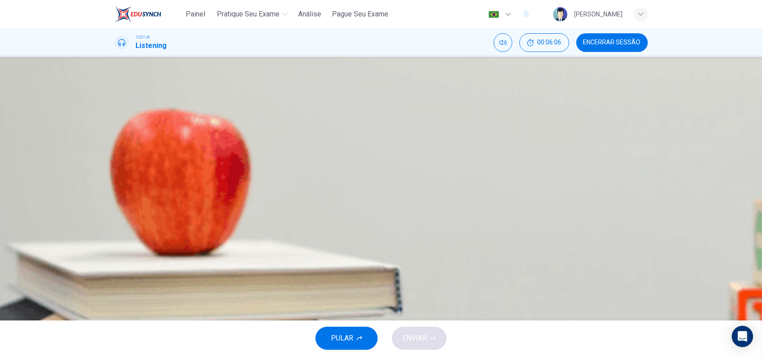
click at [191, 137] on span "[PERSON_NAME]" at bounding box center [163, 132] width 55 height 11
click at [416, 330] on button "ENVIAR" at bounding box center [419, 338] width 55 height 23
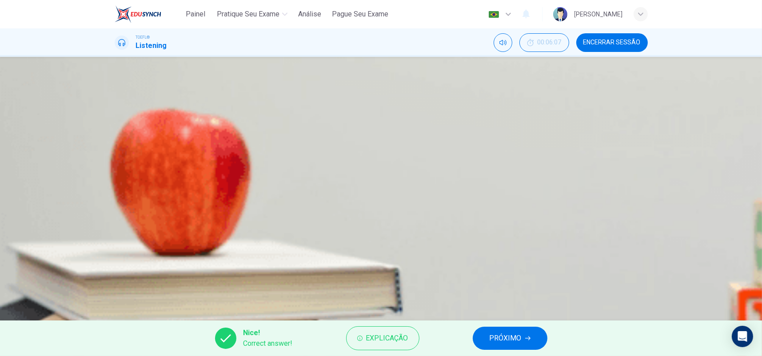
click at [521, 336] on button "PRÓXIMO" at bounding box center [510, 338] width 75 height 23
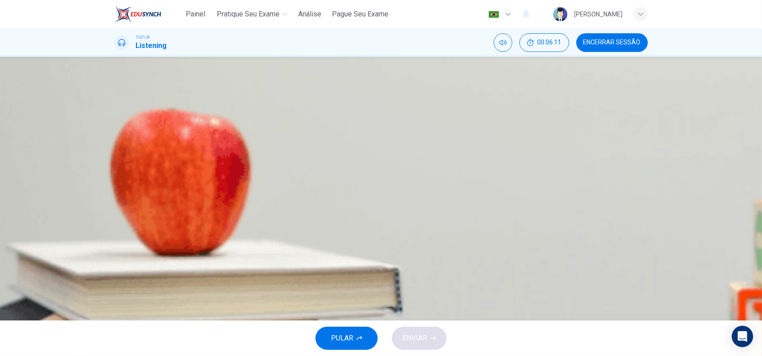
click at [174, 159] on span "The Prelude" at bounding box center [155, 154] width 38 height 11
click at [438, 335] on button "ENVIAR" at bounding box center [419, 338] width 55 height 23
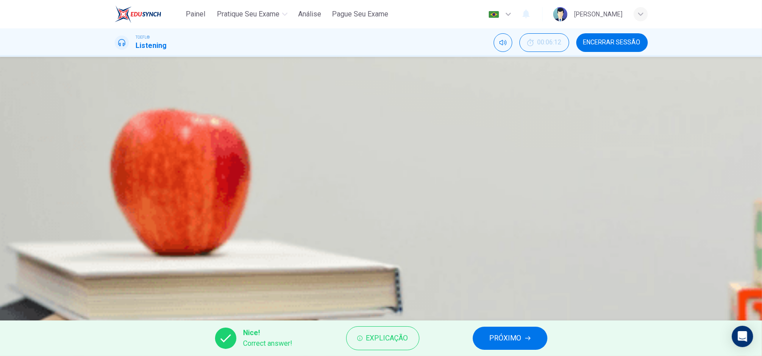
click at [488, 336] on button "PRÓXIMO" at bounding box center [510, 338] width 75 height 23
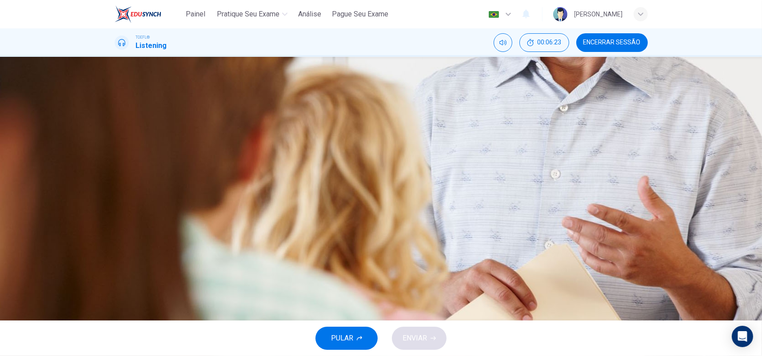
click at [115, 232] on span at bounding box center [115, 232] width 0 height 0
click at [116, 222] on button "button" at bounding box center [116, 226] width 2 height 8
type input "0"
click at [294, 204] on span "What to consider when choosing an expert witness" at bounding box center [215, 198] width 158 height 11
click at [426, 336] on span "ENVIAR" at bounding box center [414, 338] width 24 height 12
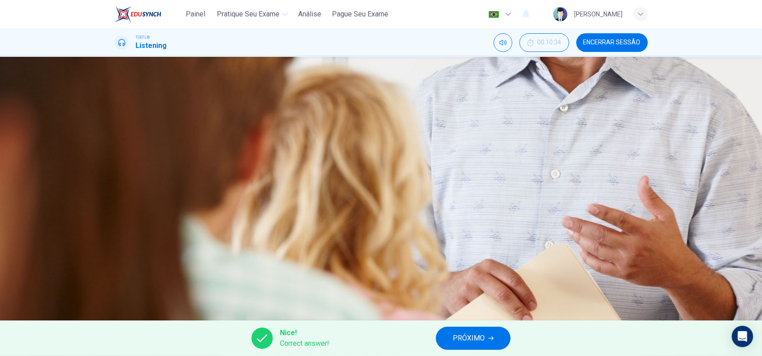
click at [461, 337] on span "PRÓXIMO" at bounding box center [469, 338] width 32 height 12
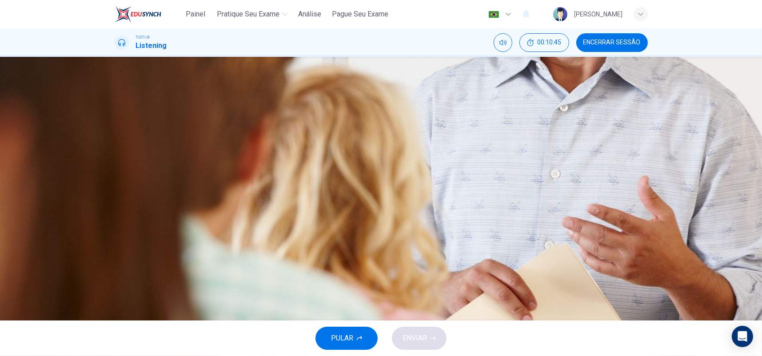
click at [321, 159] on span "Because jurors may not understand the language of experts" at bounding box center [228, 154] width 184 height 11
click at [310, 204] on span "Because jurors need to get along with expert witnesses" at bounding box center [222, 198] width 173 height 11
click at [425, 332] on span "ENVIAR" at bounding box center [414, 338] width 24 height 12
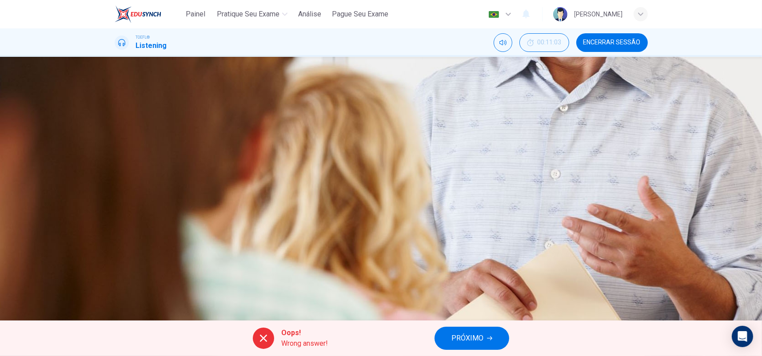
click at [485, 338] on button "PRÓXIMO" at bounding box center [471, 338] width 75 height 23
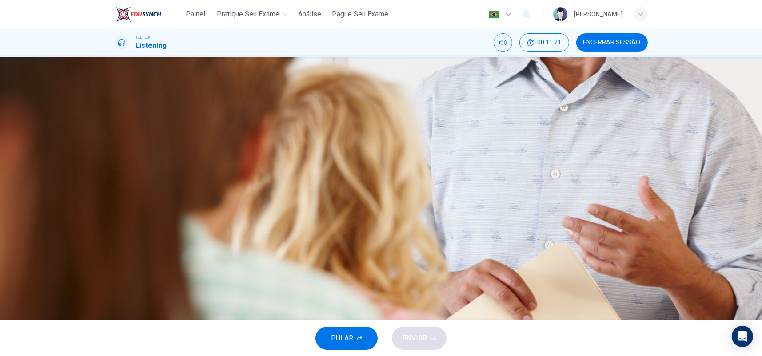
click at [233, 204] on span "They must have a state license" at bounding box center [184, 198] width 96 height 11
click at [284, 137] on span "The more impressive the credentials, the better" at bounding box center [209, 132] width 147 height 11
click at [433, 335] on button "ENVIAR" at bounding box center [419, 338] width 55 height 23
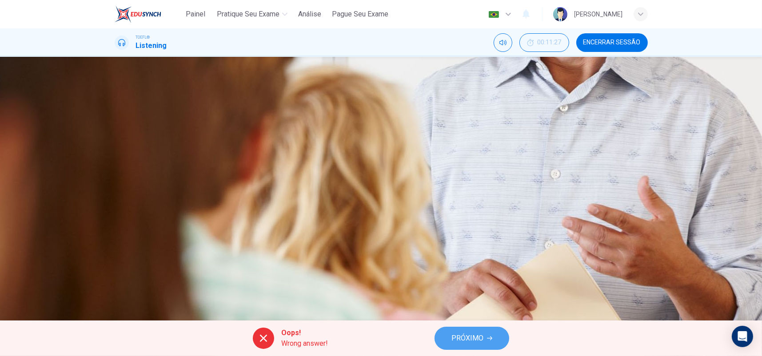
click at [474, 331] on button "PRÓXIMO" at bounding box center [471, 338] width 75 height 23
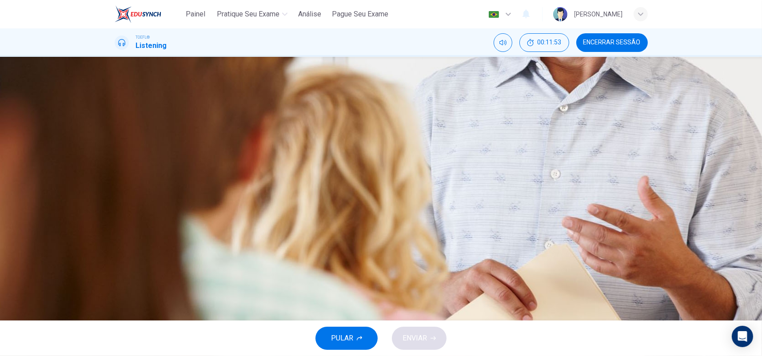
click at [229, 159] on span "They can be expensive to hire" at bounding box center [182, 154] width 93 height 11
click at [424, 333] on span "ENVIAR" at bounding box center [414, 338] width 24 height 12
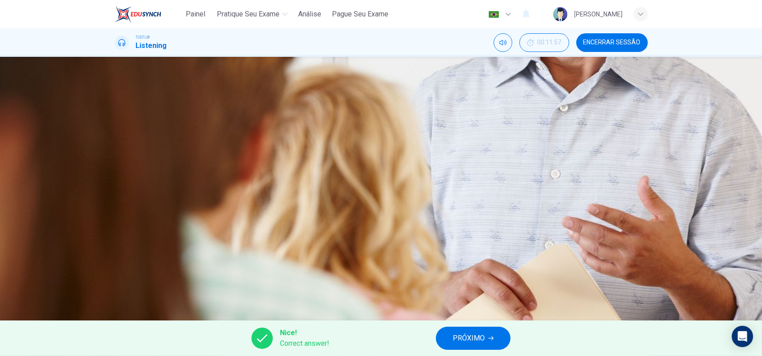
click at [475, 332] on span "PRÓXIMO" at bounding box center [469, 338] width 32 height 12
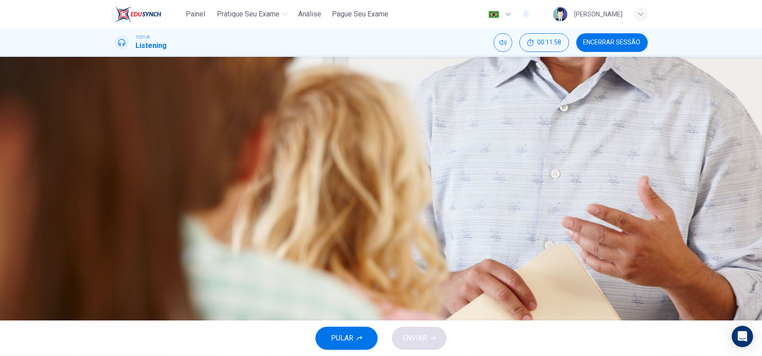
click at [115, 128] on icon "button" at bounding box center [115, 128] width 0 height 0
type input "0"
click at [321, 249] on span "Because he wants them to imagine being an expert witness" at bounding box center [228, 243] width 185 height 11
click at [424, 334] on span "ENVIAR" at bounding box center [414, 338] width 24 height 12
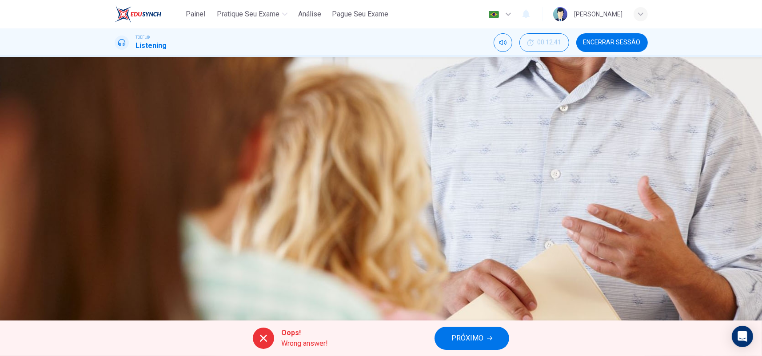
click at [454, 335] on span "PRÓXIMO" at bounding box center [467, 338] width 32 height 12
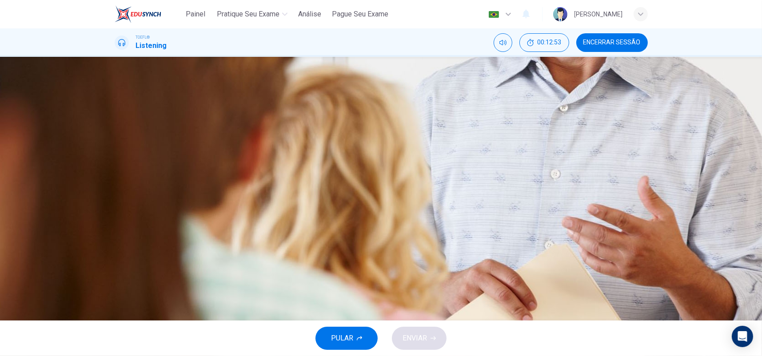
click at [390, 159] on span "It is a problem if the witness has written something that contradicts the testi…" at bounding box center [263, 154] width 254 height 11
click at [354, 182] on span "The expert witness will charge twice as much as a normal hourly wage" at bounding box center [245, 176] width 218 height 11
click at [390, 159] on span "It is a problem if the witness has written something that contradicts the testi…" at bounding box center [263, 154] width 254 height 11
click at [354, 182] on span "The expert witness will charge twice as much as a normal hourly wage" at bounding box center [245, 176] width 218 height 11
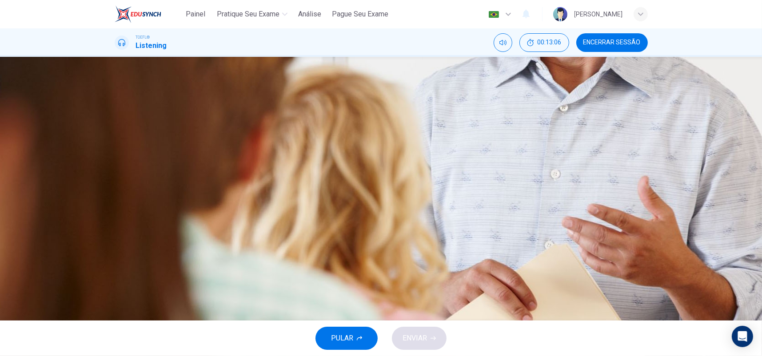
click at [366, 204] on span "Depending on the type of trial, a witness need not have advanced degrees" at bounding box center [251, 198] width 230 height 11
click at [354, 182] on span "The expert witness will charge twice as much as a normal hourly wage" at bounding box center [245, 176] width 218 height 11
click at [422, 338] on span "ENVIAR" at bounding box center [414, 338] width 24 height 12
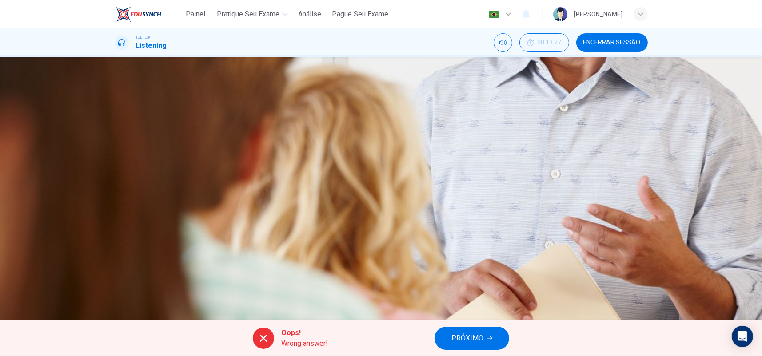
click at [473, 335] on span "PRÓXIMO" at bounding box center [467, 338] width 32 height 12
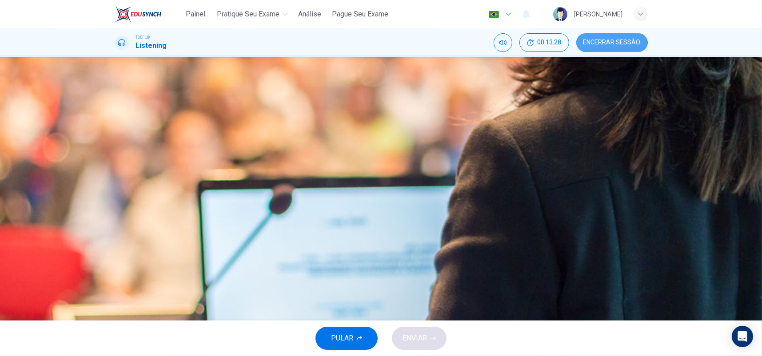
click at [597, 41] on span "Encerrar Sessão" at bounding box center [611, 42] width 57 height 7
